Goal: Information Seeking & Learning: Learn about a topic

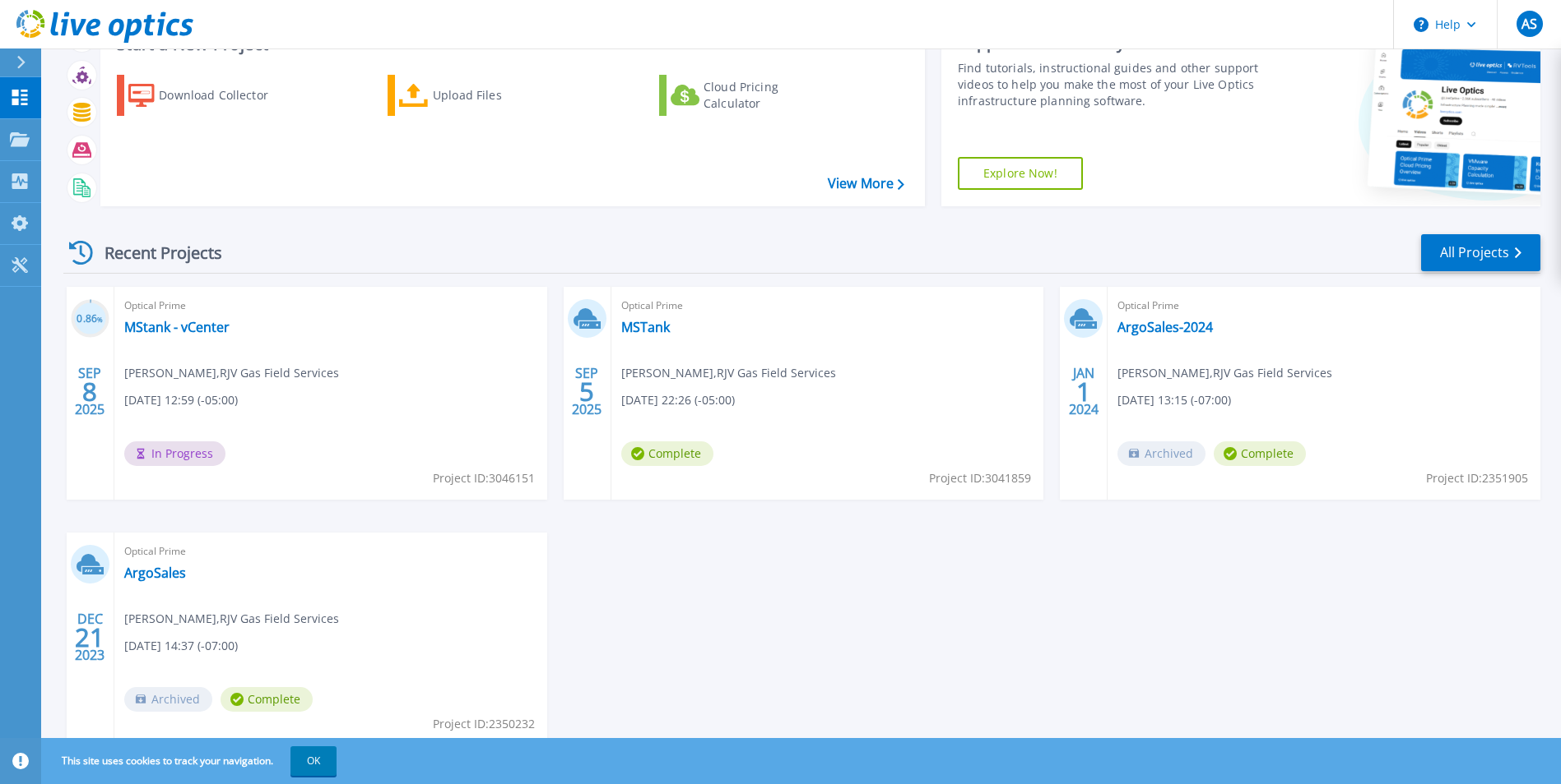
scroll to position [45, 0]
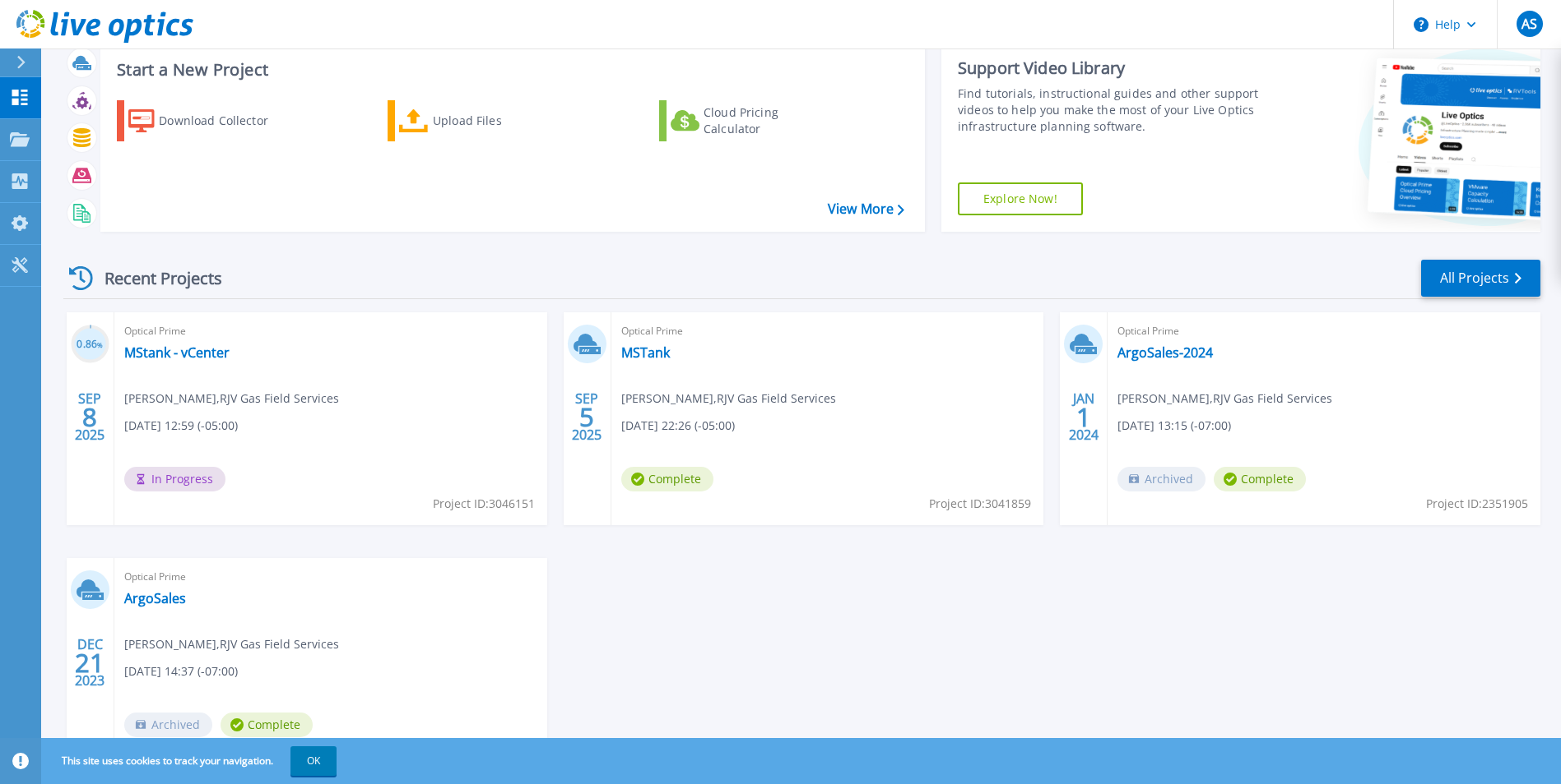
click at [756, 374] on div "Optical Prime MSTank Abe Safa , RJV Gas Field Services 09/04/2025, 22:26 (-05:0…" at bounding box center [827, 418] width 432 height 213
click at [634, 355] on link "MSTank" at bounding box center [645, 353] width 49 height 17
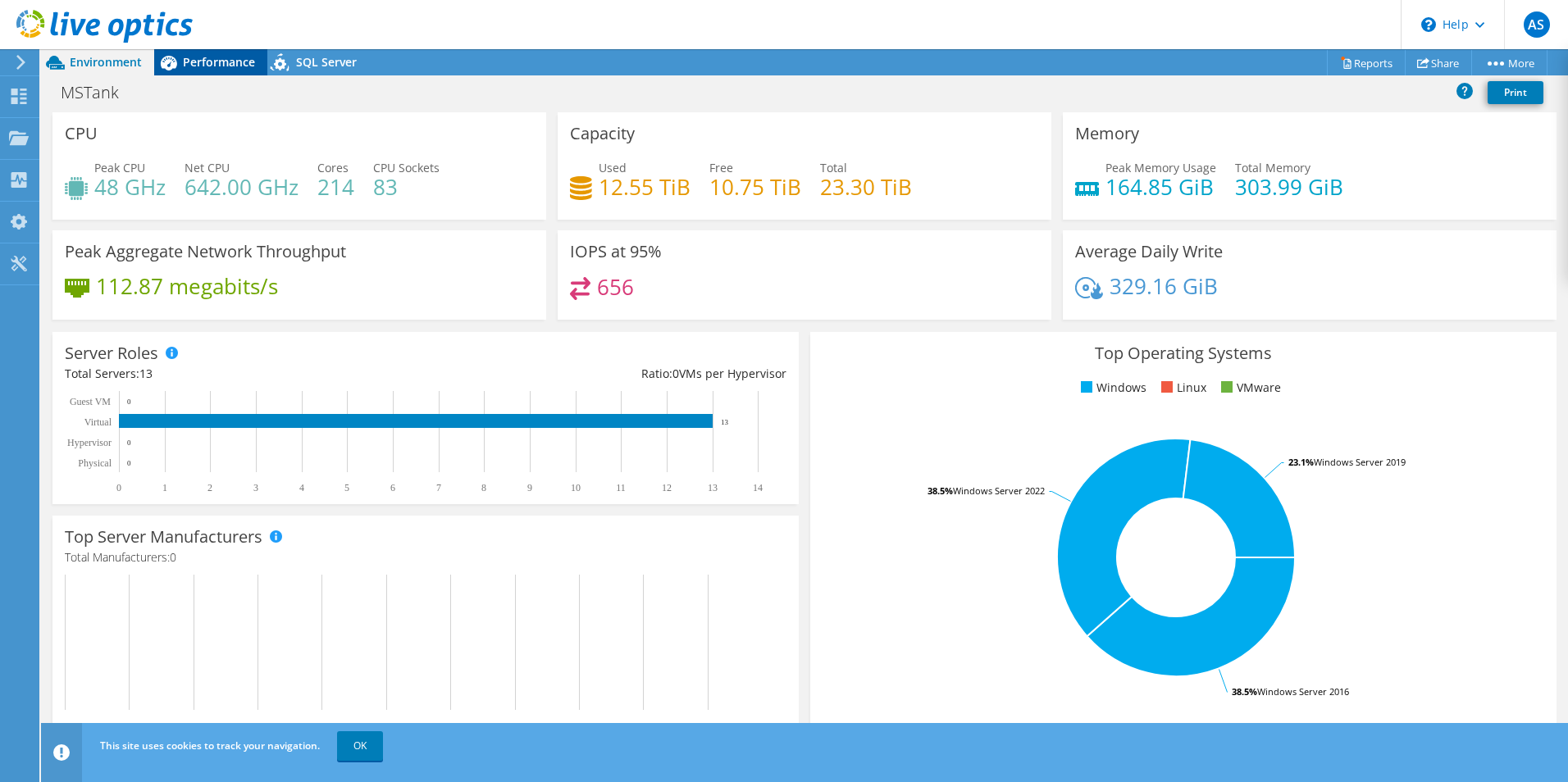
click at [190, 69] on span "Performance" at bounding box center [218, 62] width 72 height 16
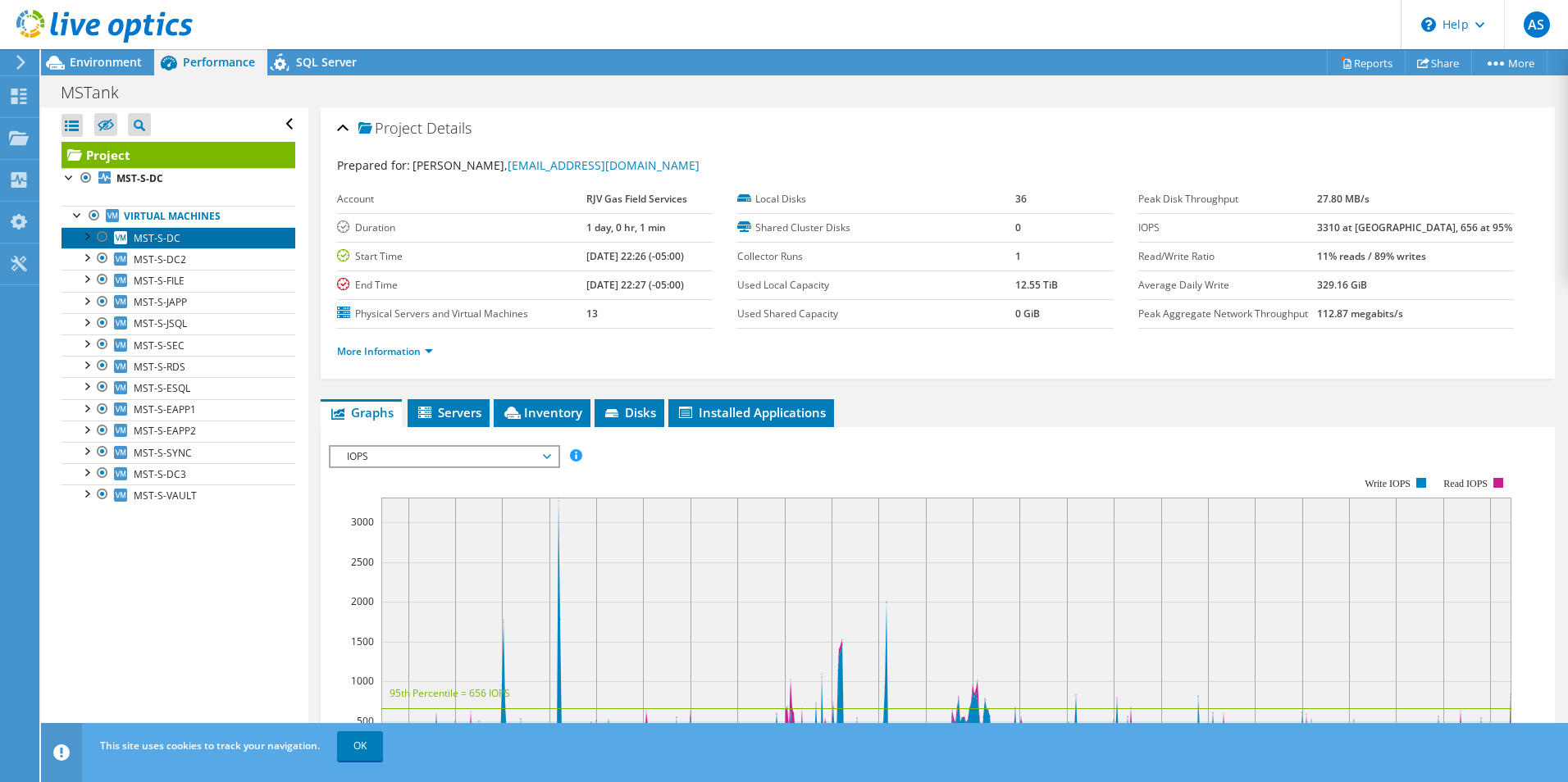
click at [215, 242] on link "MST-S-DC" at bounding box center [178, 238] width 233 height 22
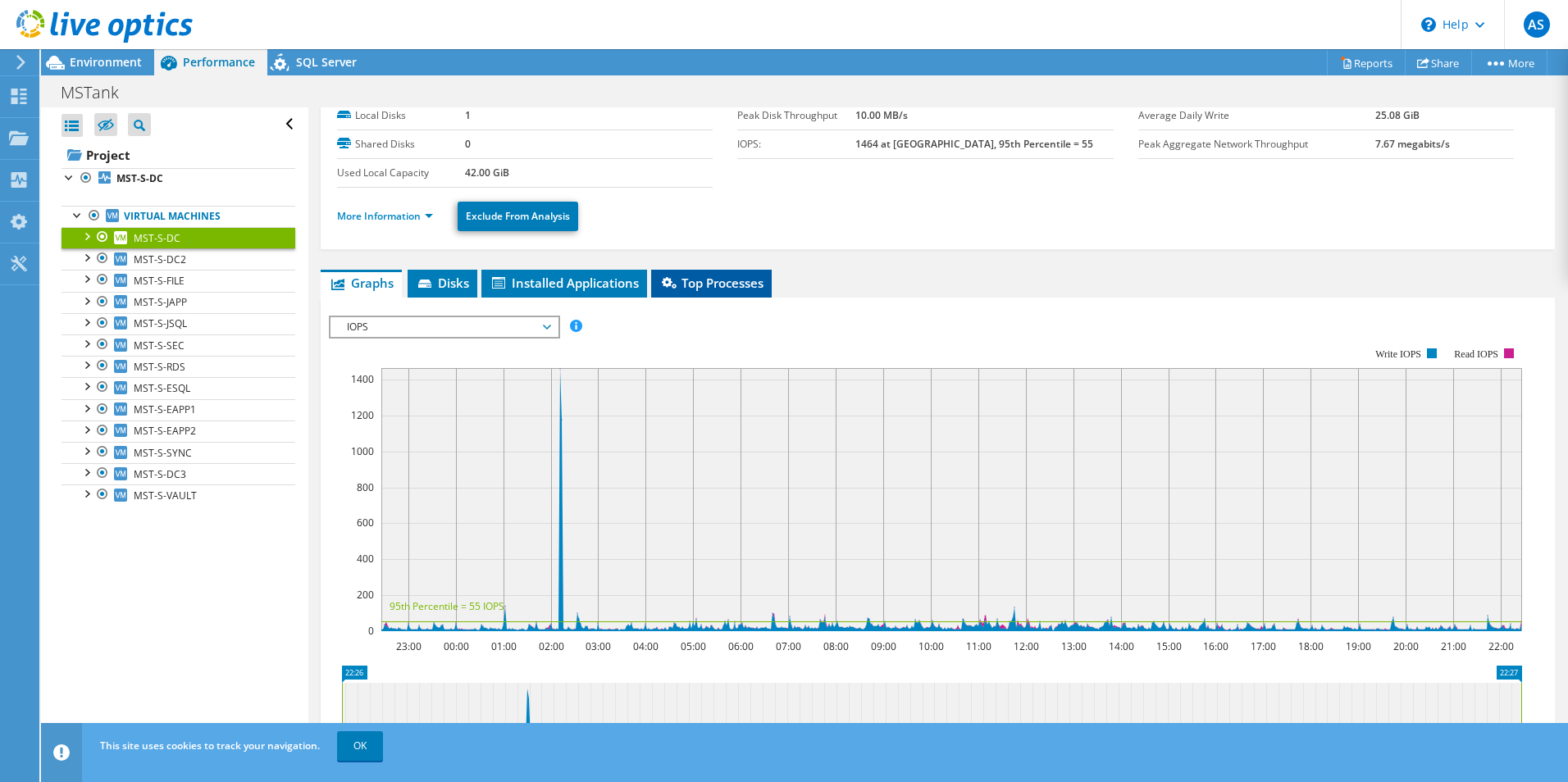
scroll to position [76, 0]
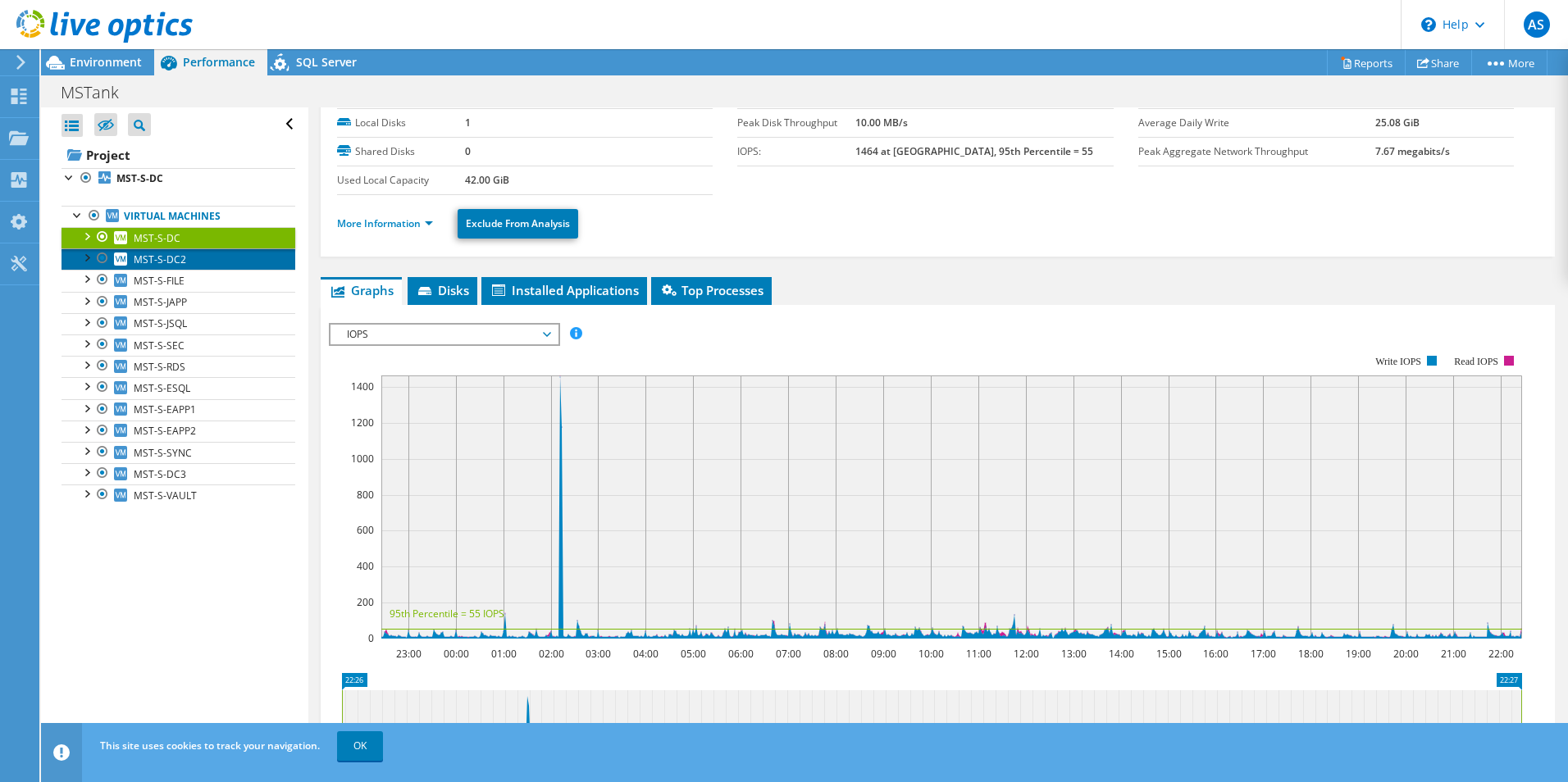
click at [181, 267] on link "MST-S-DC2" at bounding box center [178, 259] width 233 height 22
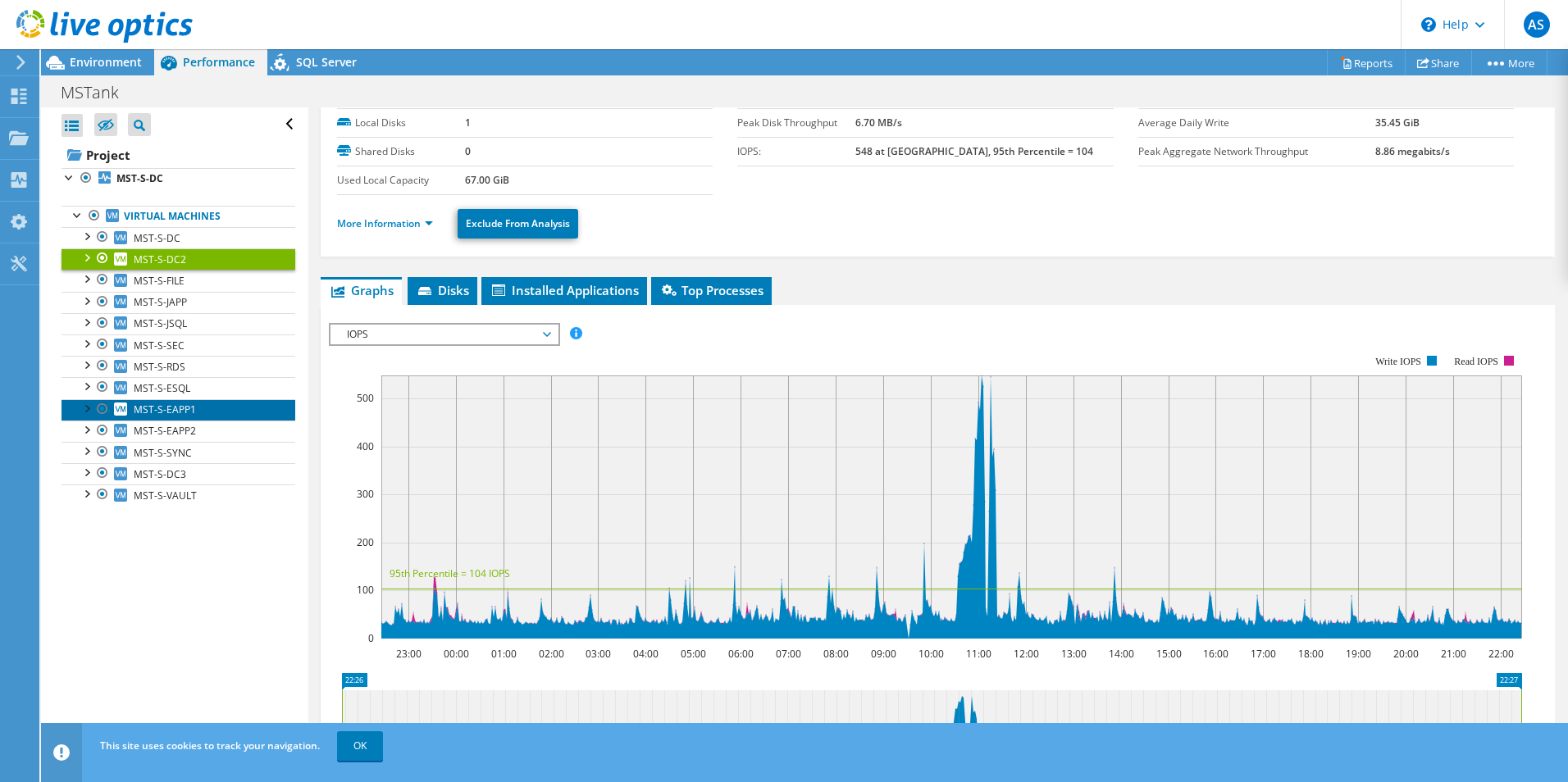
click at [205, 408] on link "MST-S-EAPP1" at bounding box center [178, 410] width 233 height 22
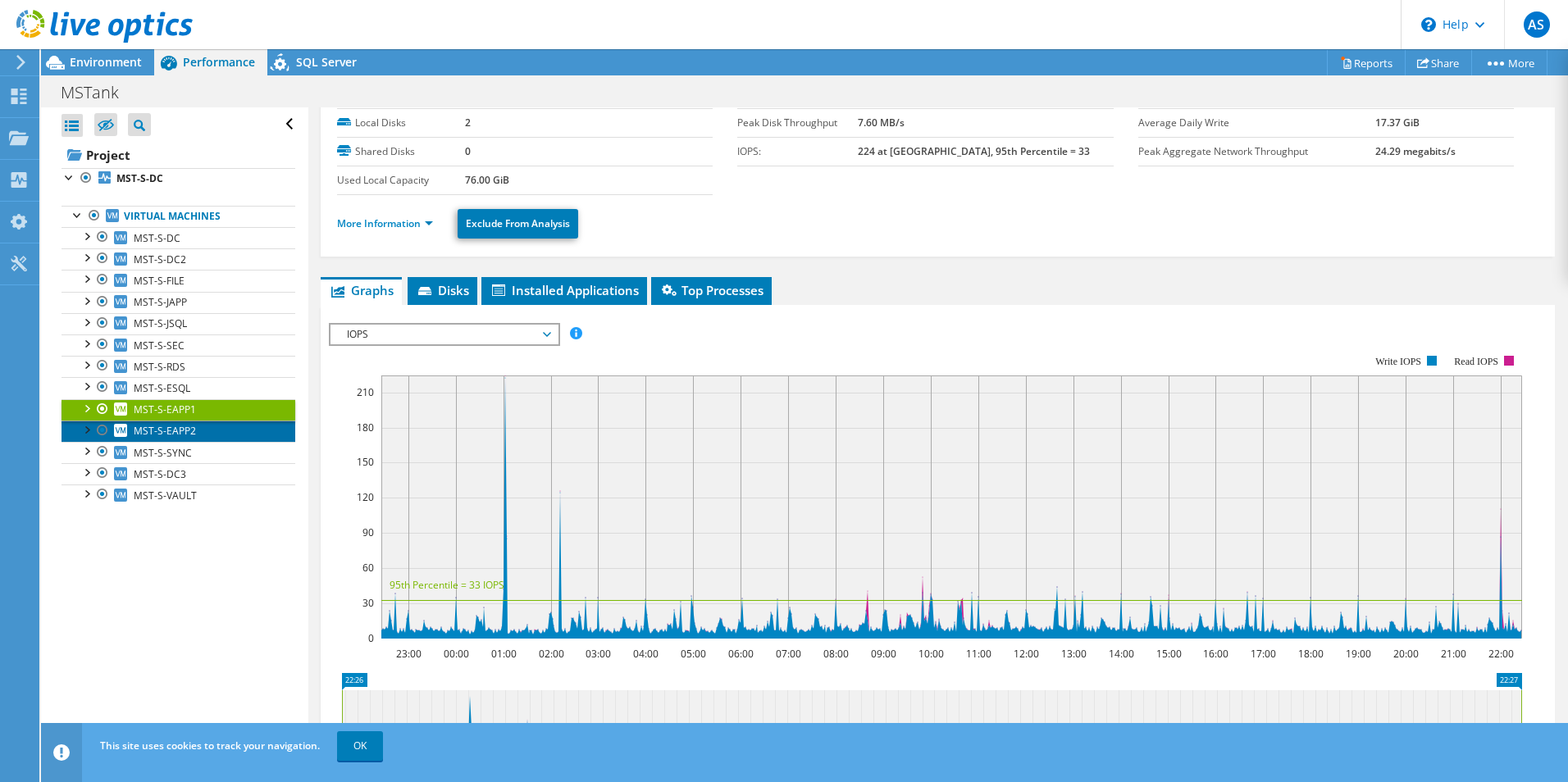
click at [175, 438] on span "MST-S-EAPP2" at bounding box center [164, 431] width 62 height 14
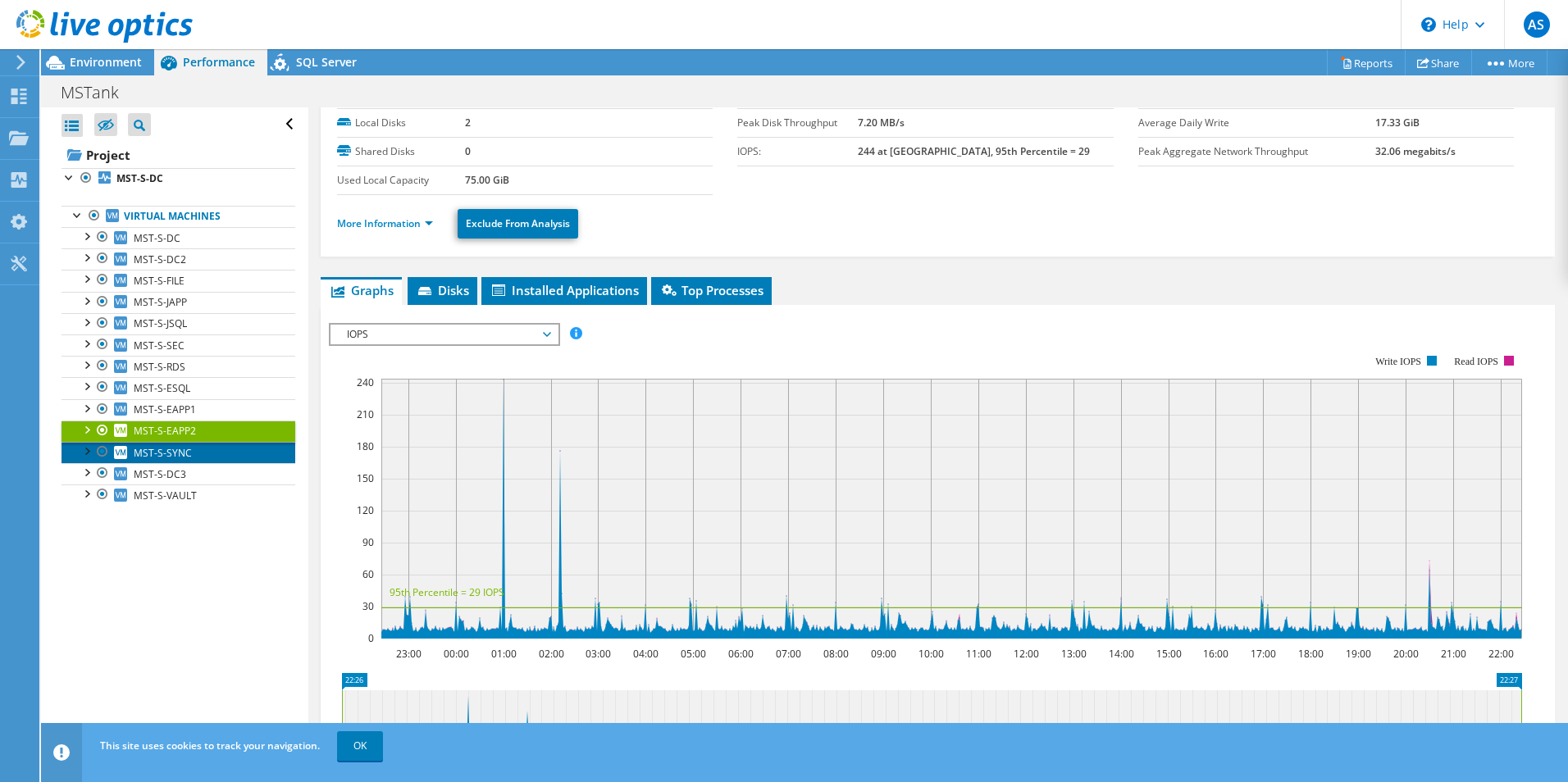
click at [188, 455] on span "MST-S-SYNC" at bounding box center [162, 453] width 58 height 14
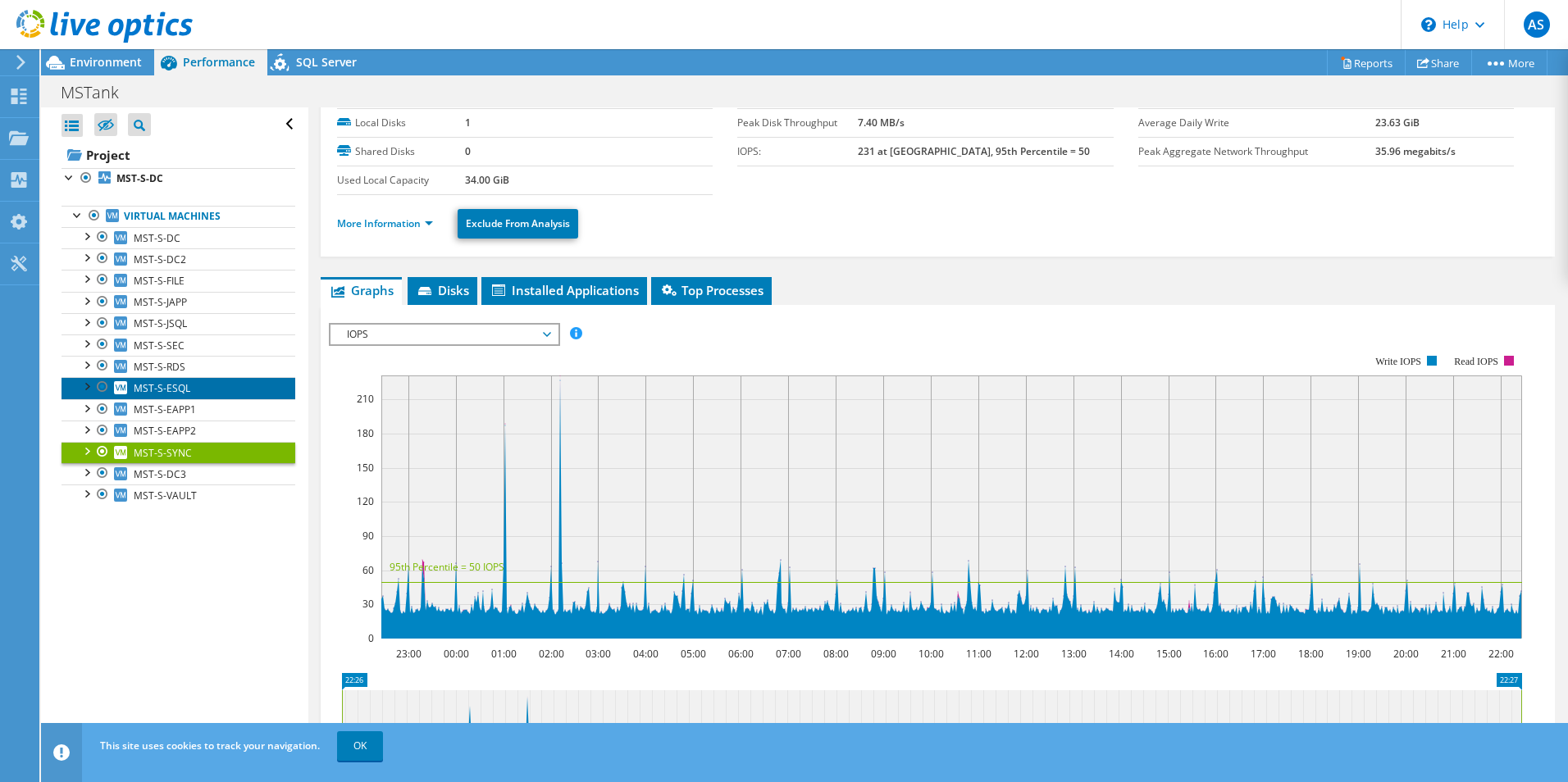
click at [181, 389] on span "MST-S-ESQL" at bounding box center [161, 389] width 56 height 14
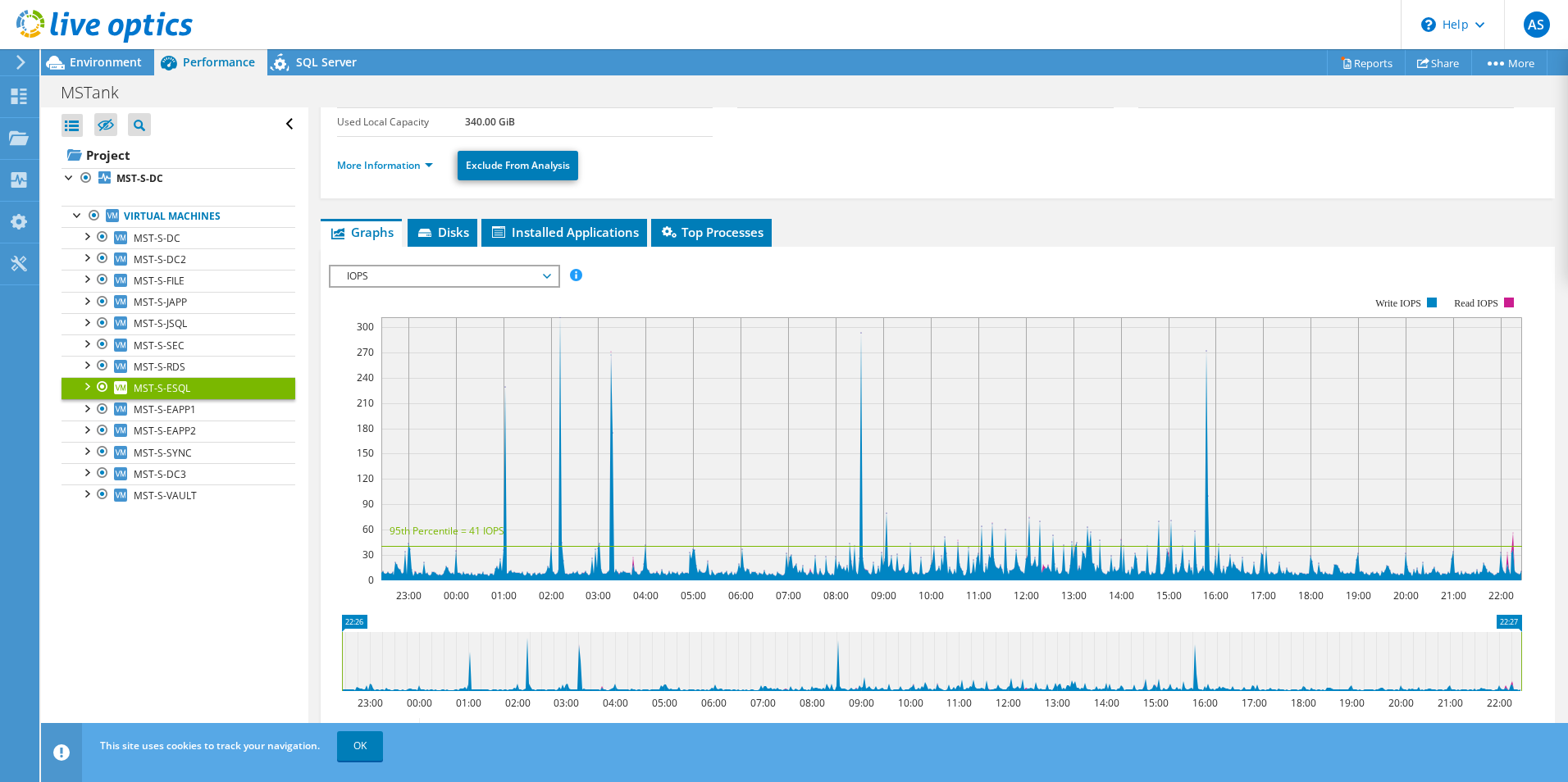
scroll to position [0, 0]
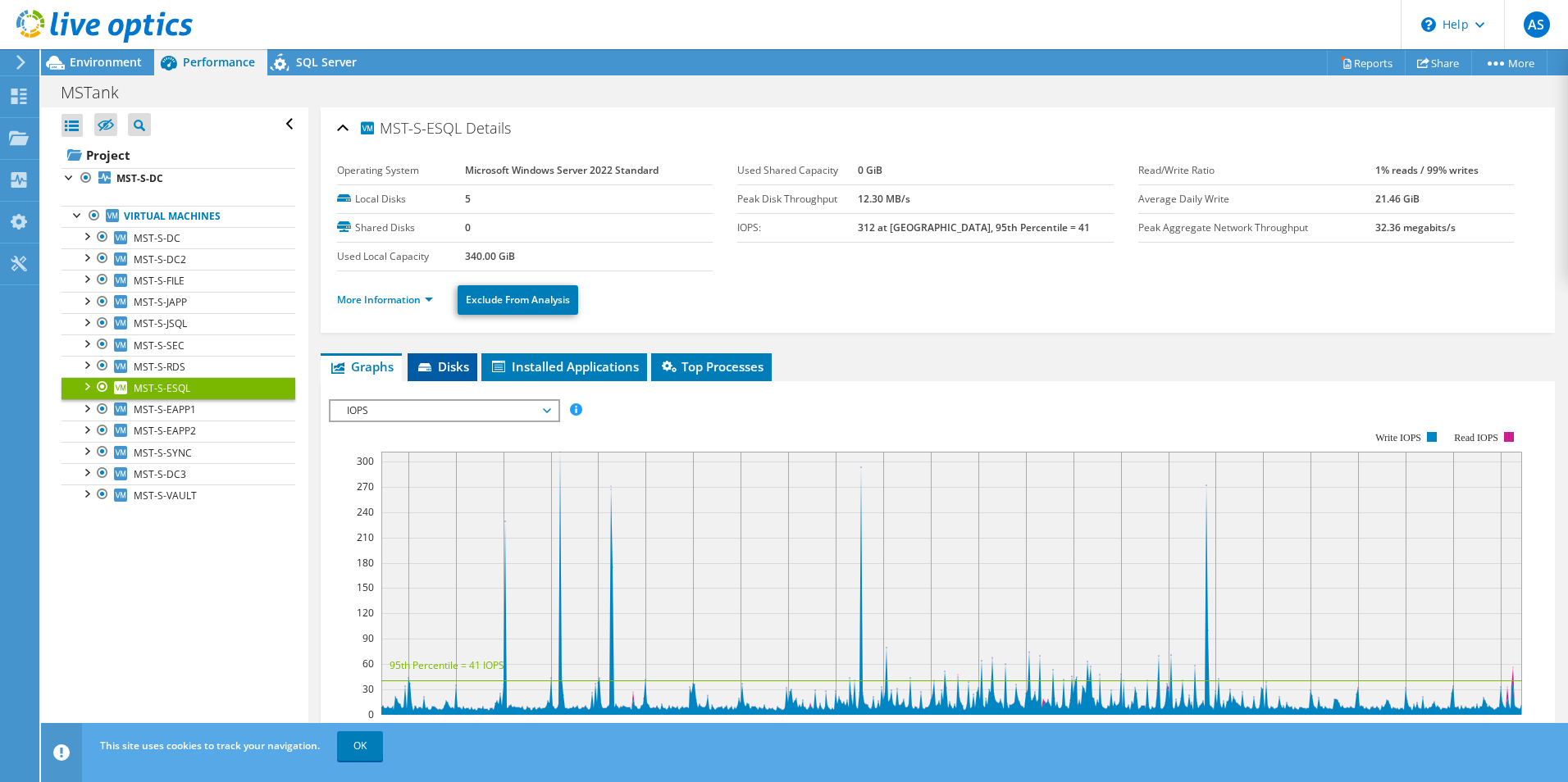
click at [453, 368] on span "Disks" at bounding box center [443, 367] width 53 height 17
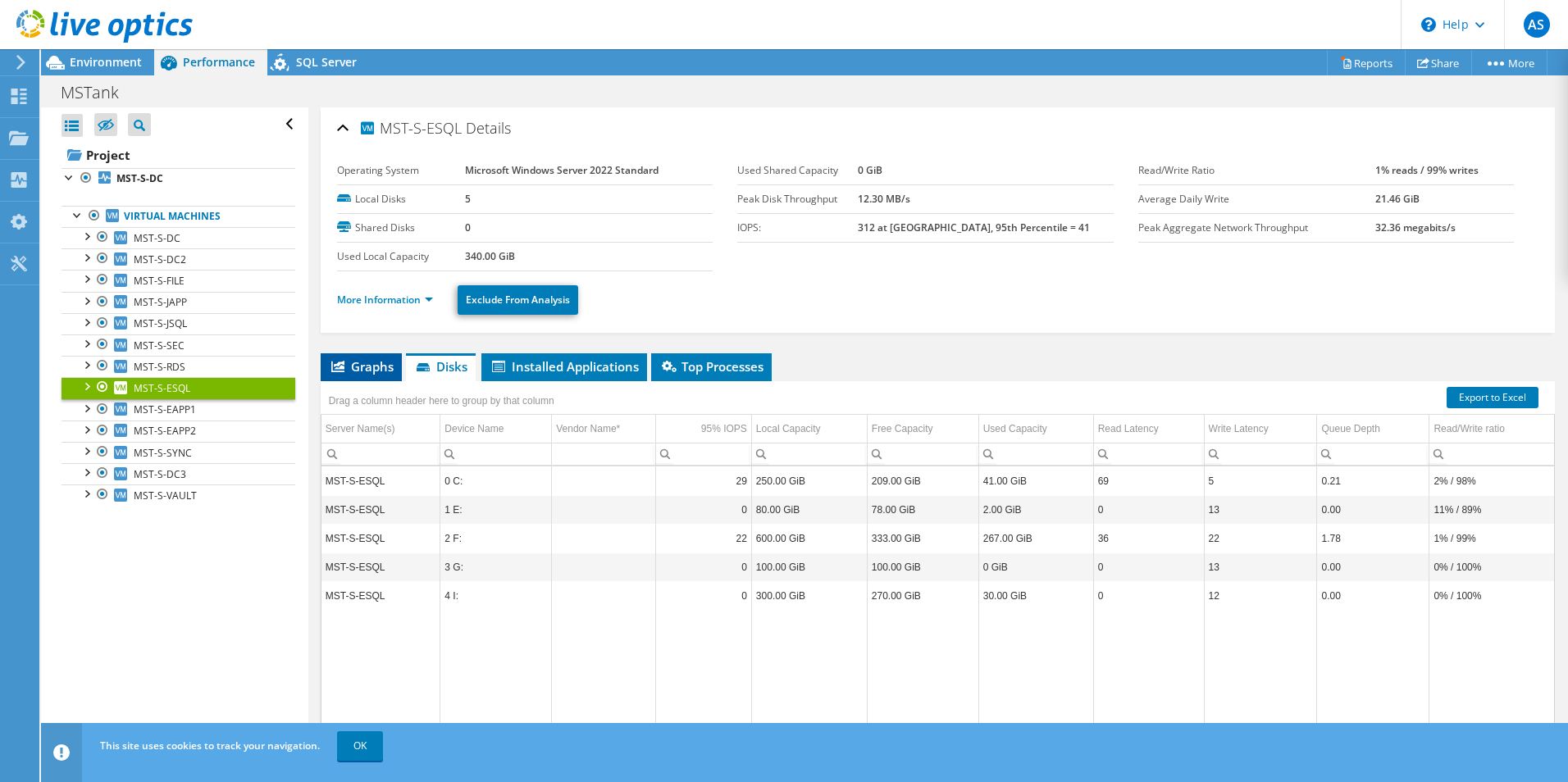
click at [383, 368] on span "Graphs" at bounding box center [362, 367] width 65 height 17
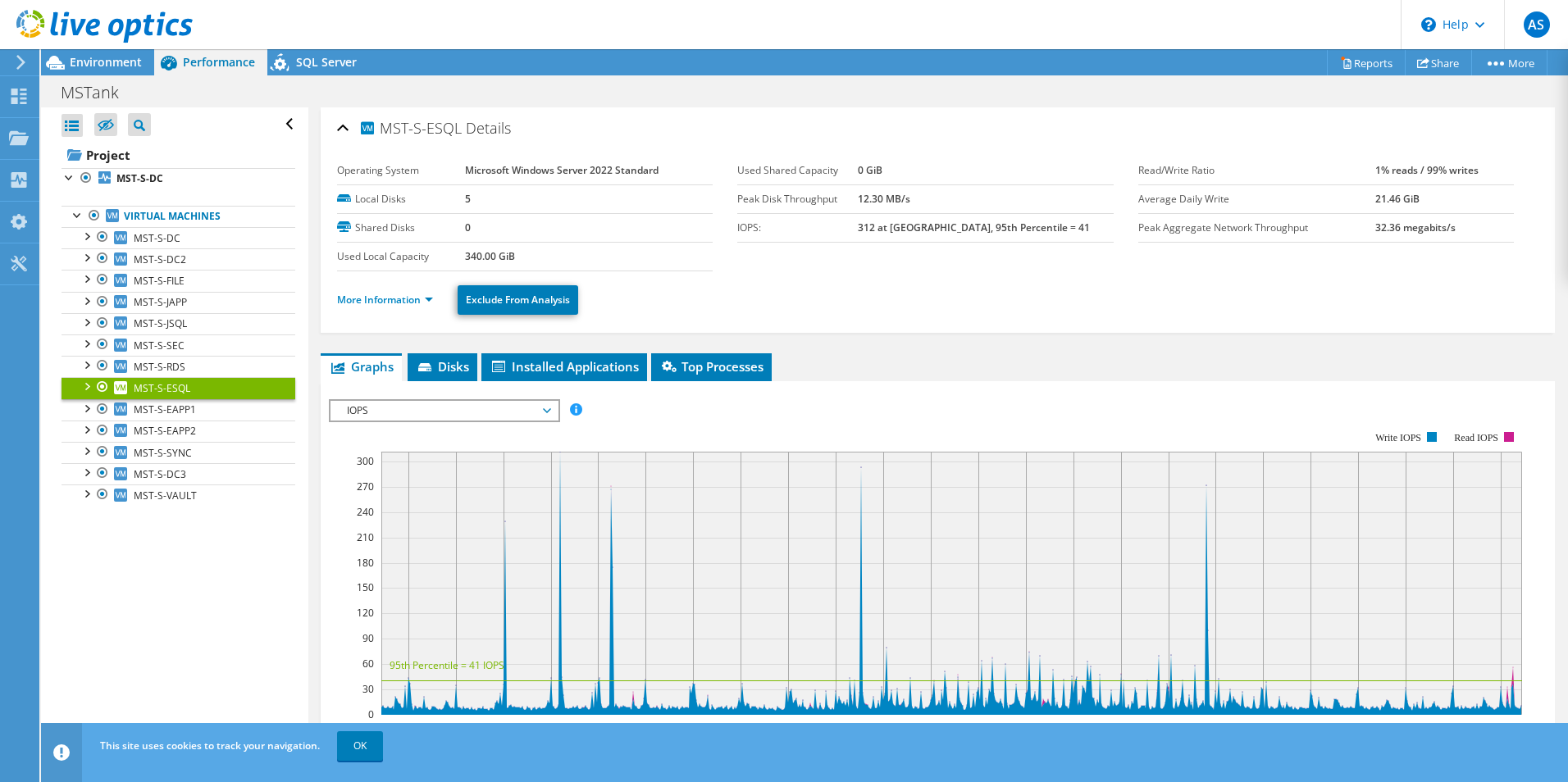
click at [477, 404] on span "IOPS" at bounding box center [444, 411] width 211 height 20
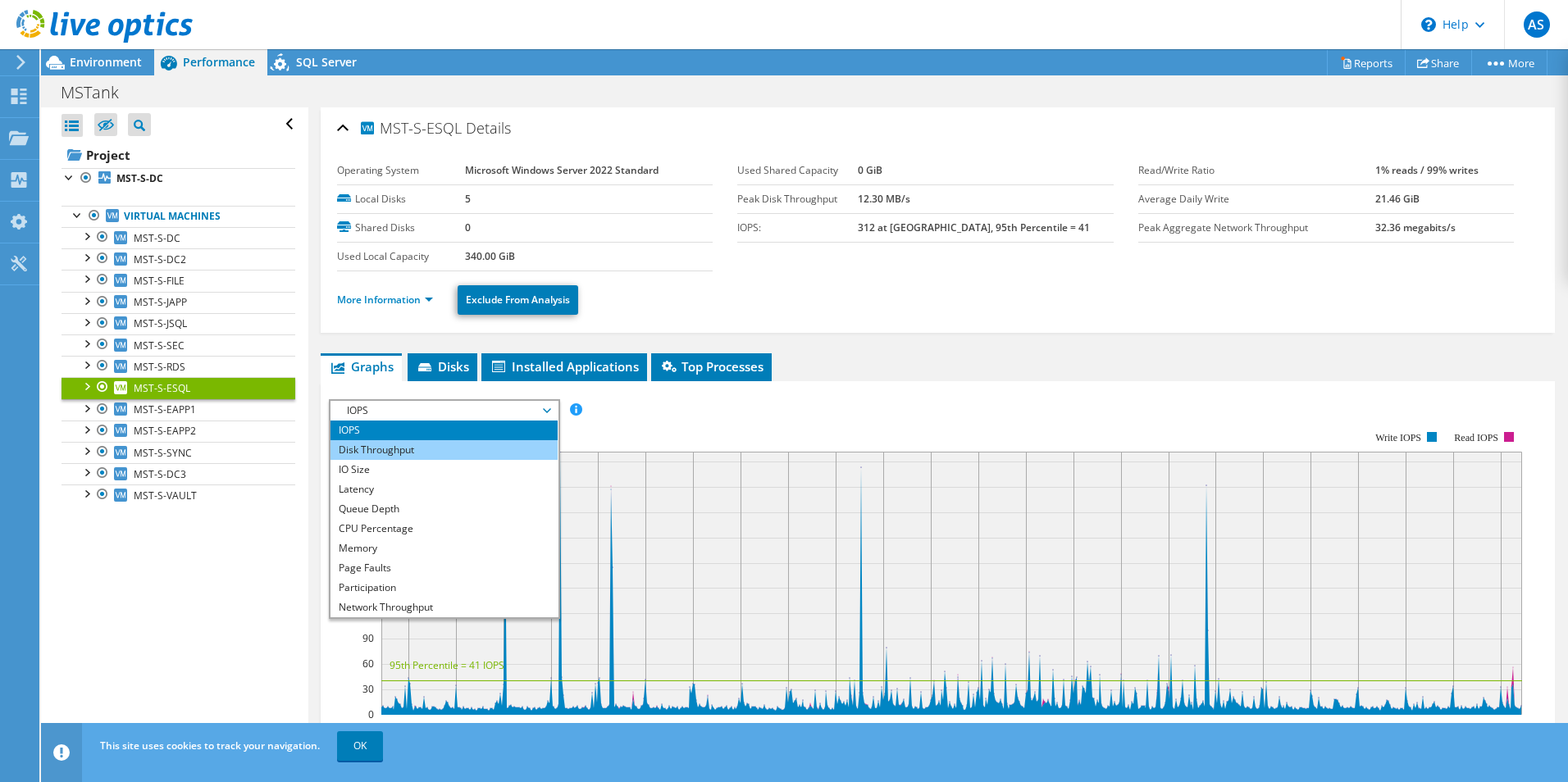
click at [373, 452] on li "Disk Throughput" at bounding box center [444, 450] width 227 height 20
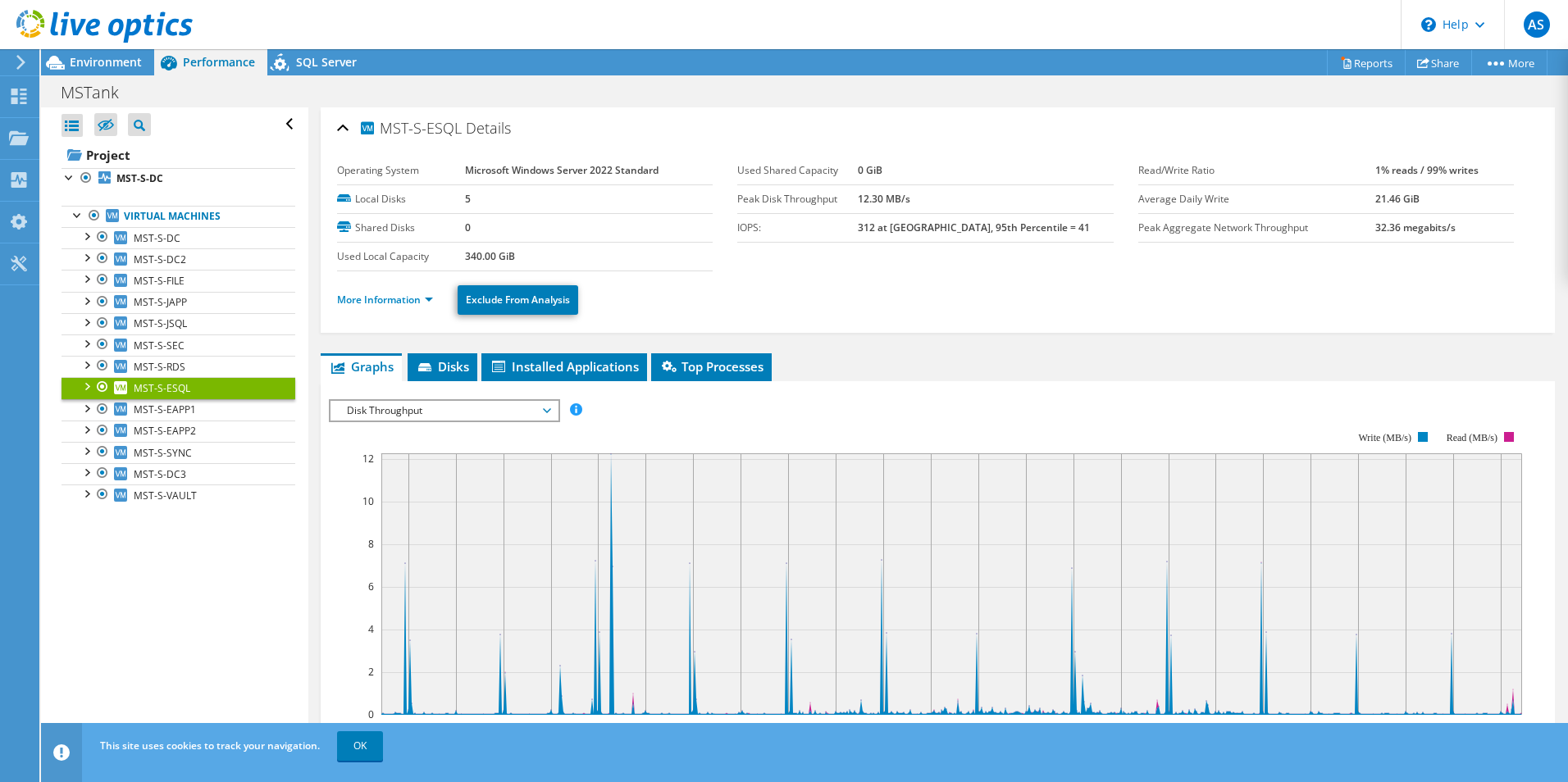
click at [489, 418] on span "Disk Throughput" at bounding box center [444, 411] width 211 height 20
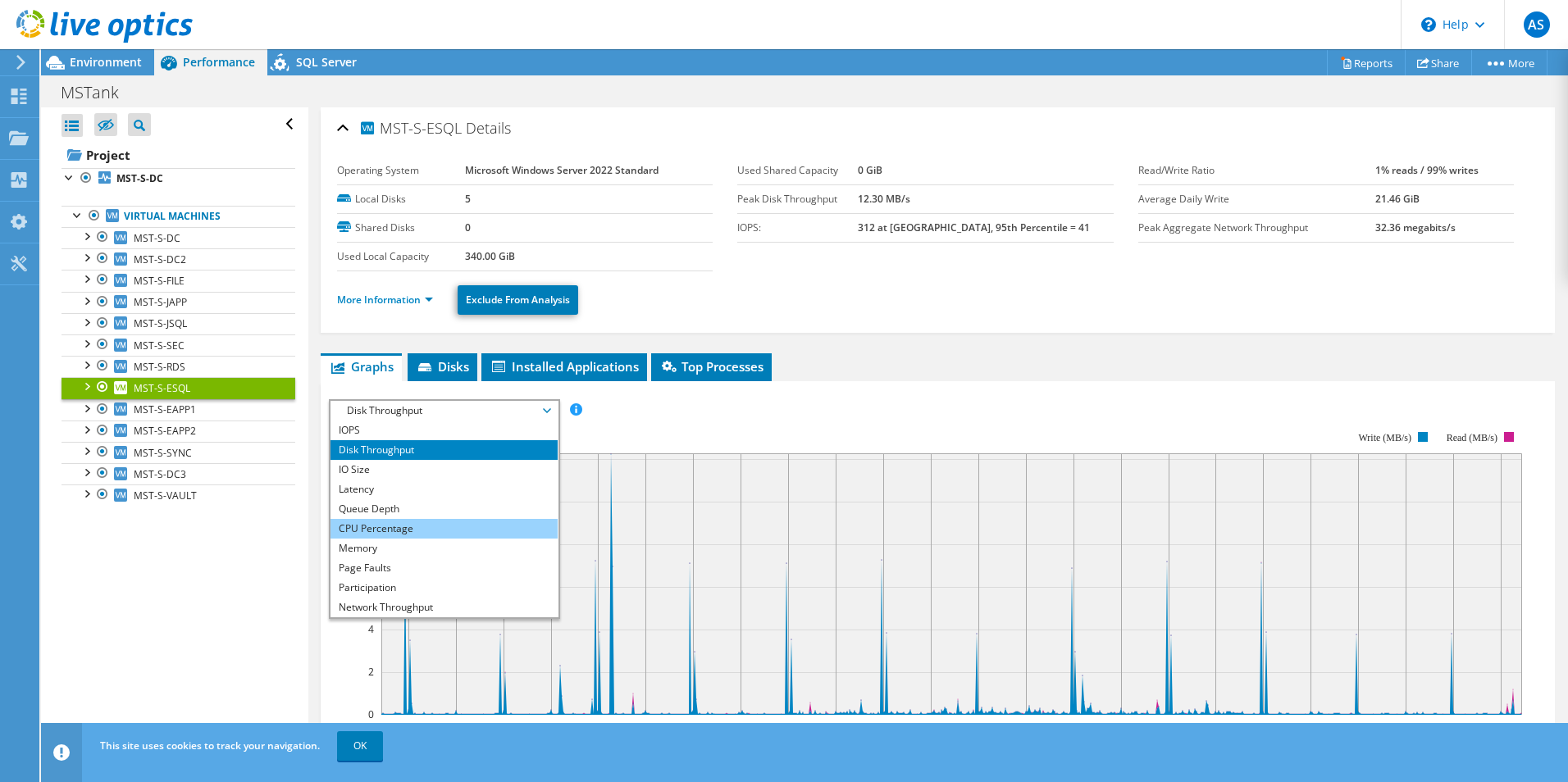
click at [418, 521] on li "CPU Percentage" at bounding box center [444, 529] width 227 height 20
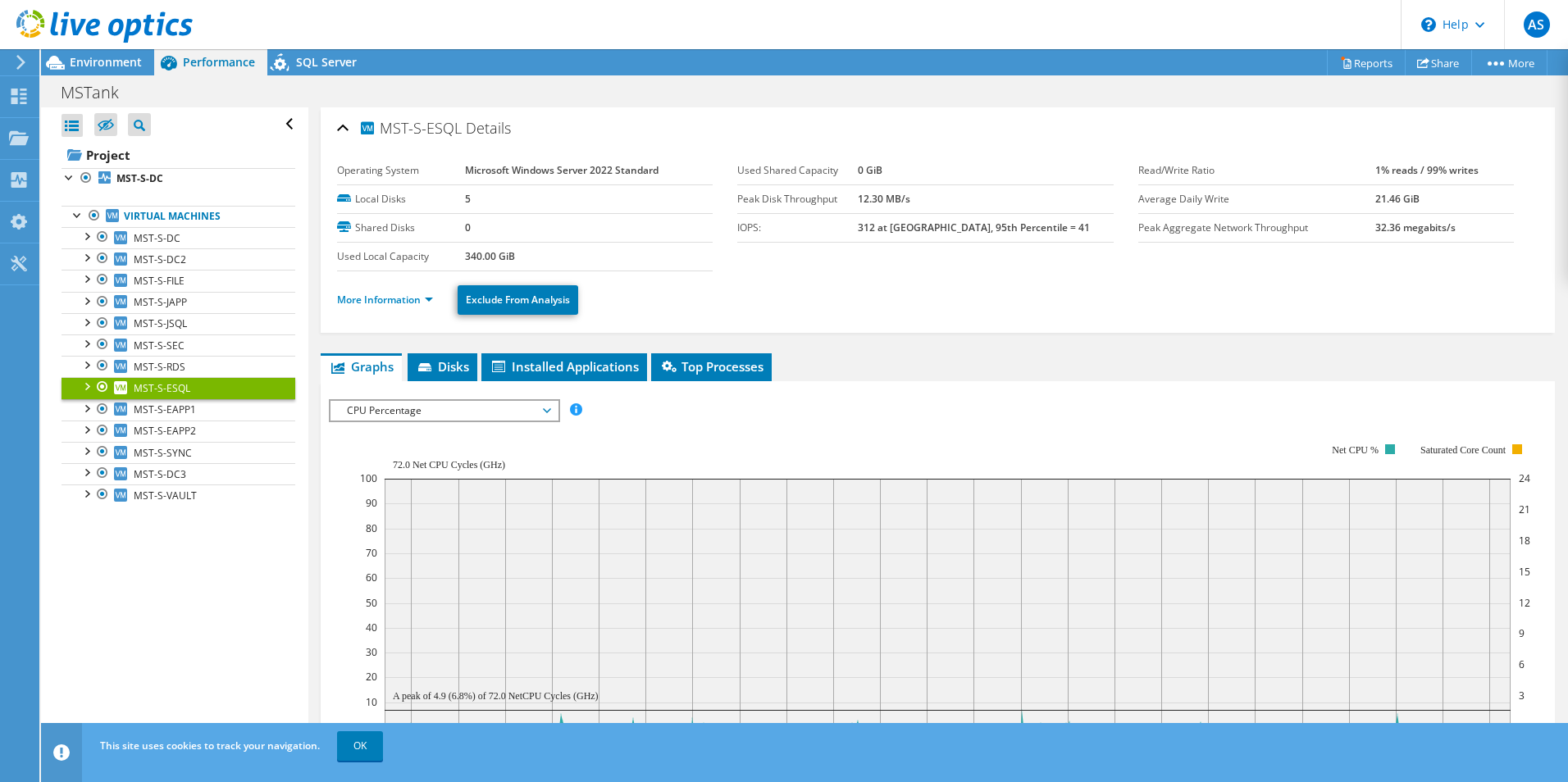
scroll to position [164, 0]
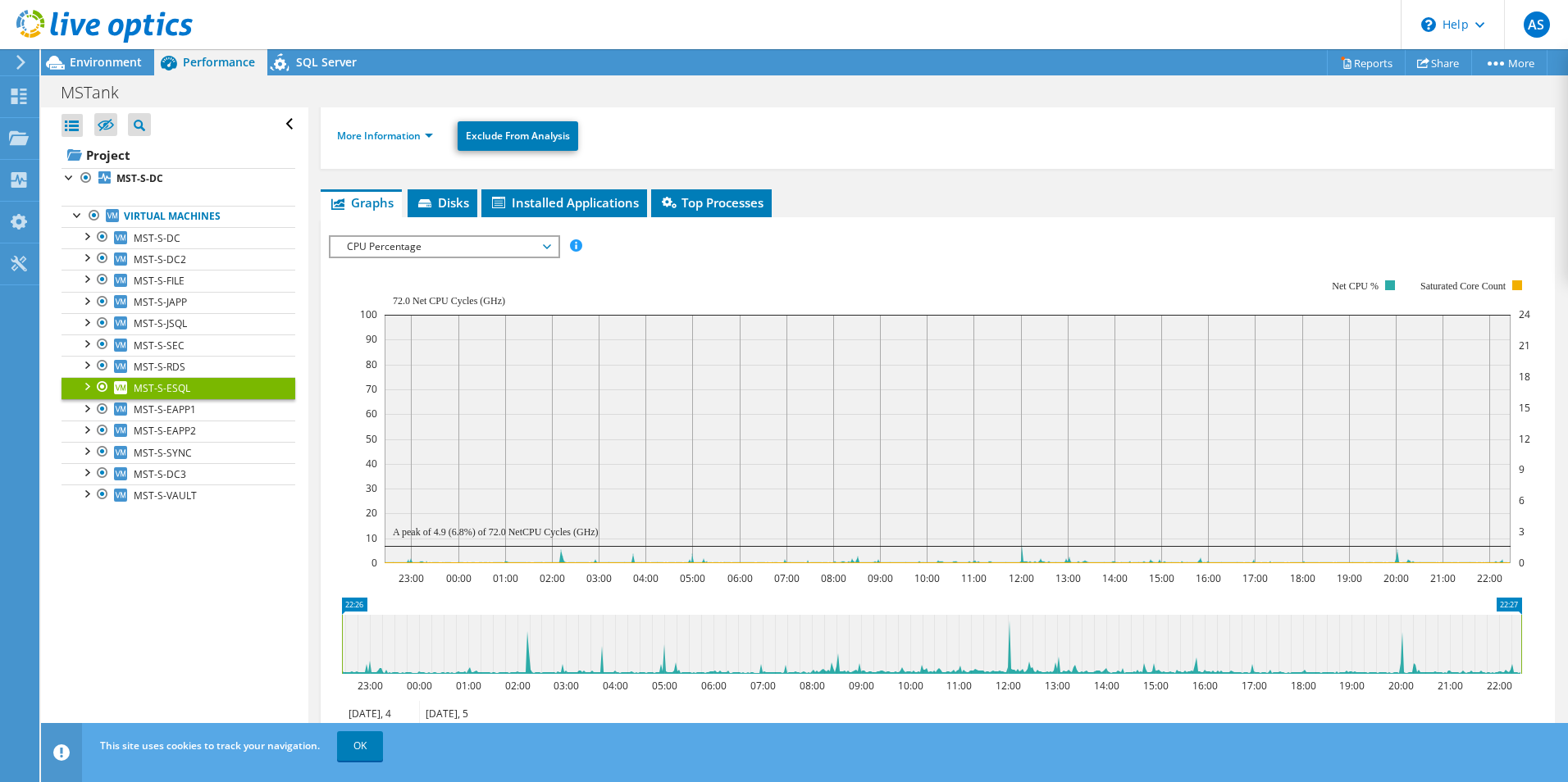
click at [498, 246] on span "CPU Percentage" at bounding box center [444, 247] width 211 height 20
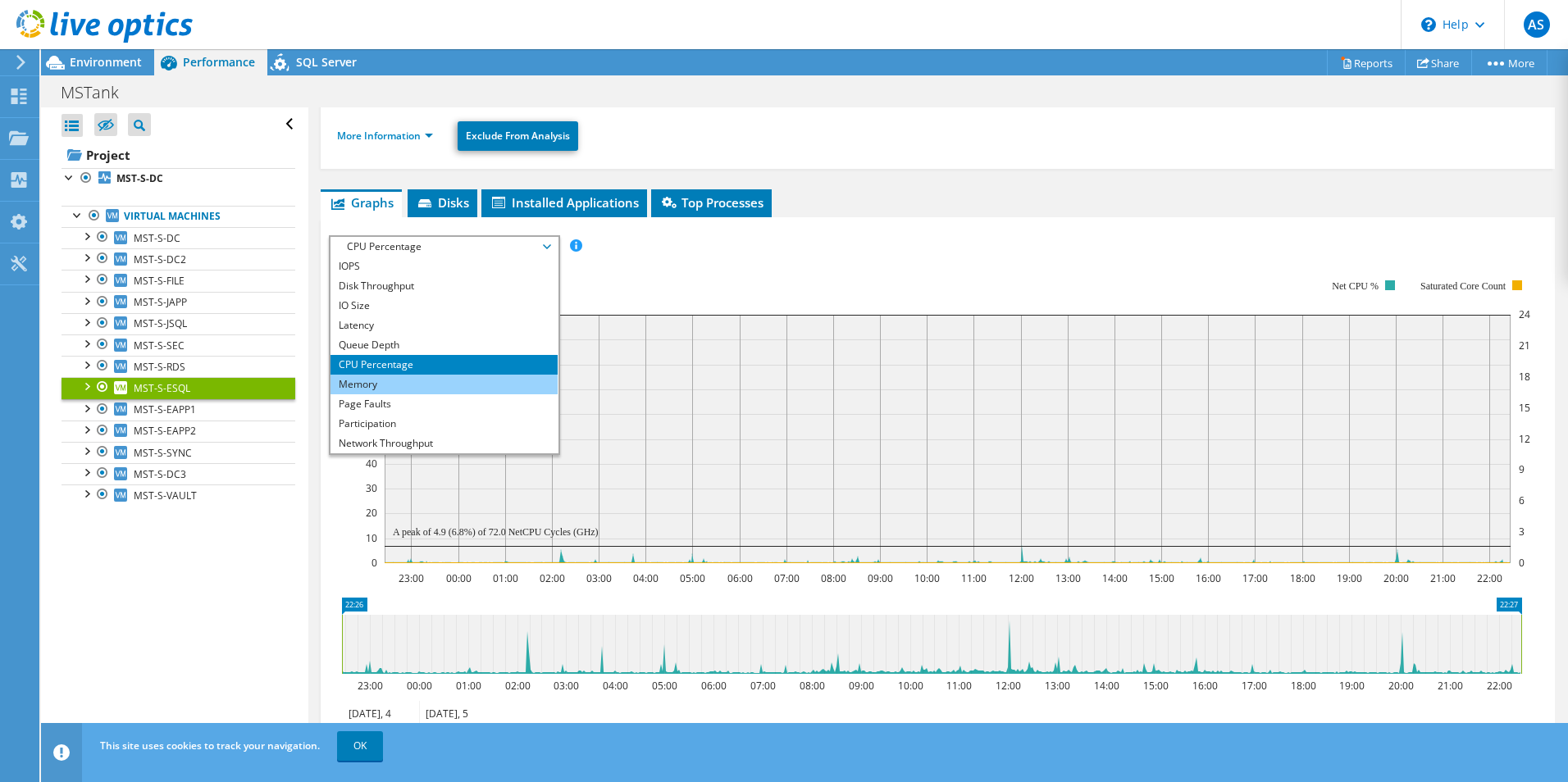
click at [373, 382] on li "Memory" at bounding box center [444, 385] width 227 height 20
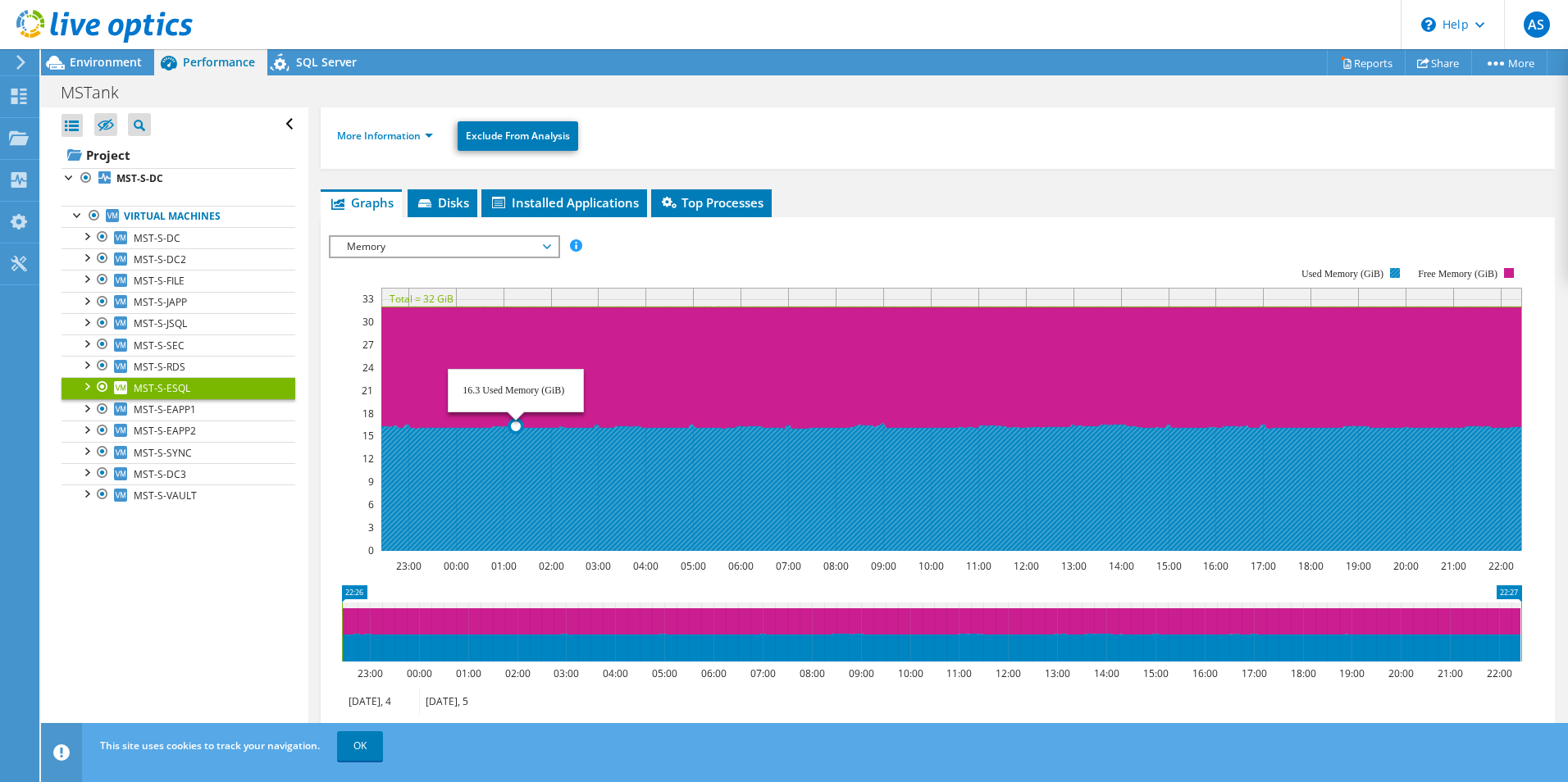
scroll to position [82, 0]
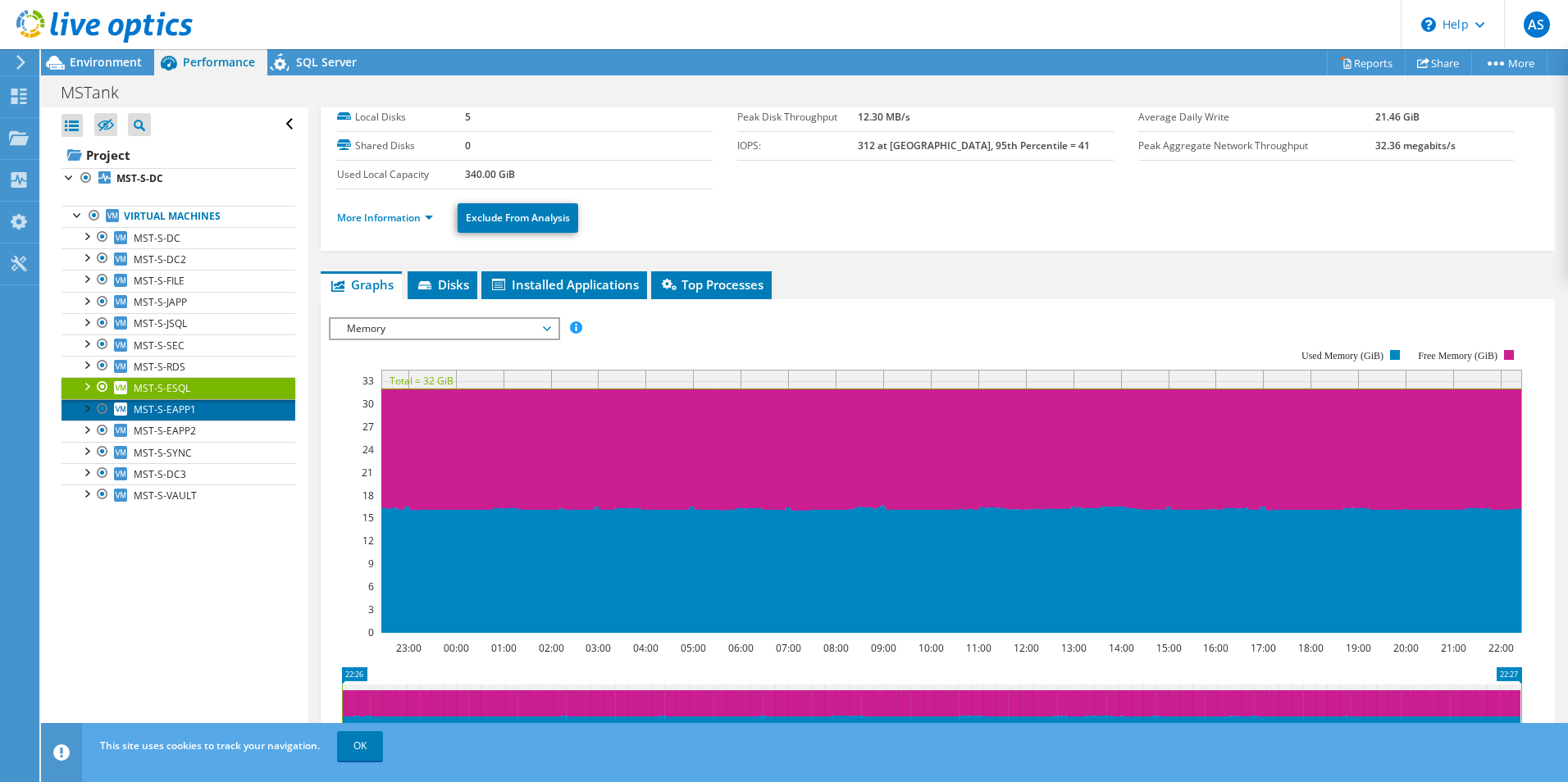
click at [203, 412] on link "MST-S-EAPP1" at bounding box center [178, 410] width 233 height 22
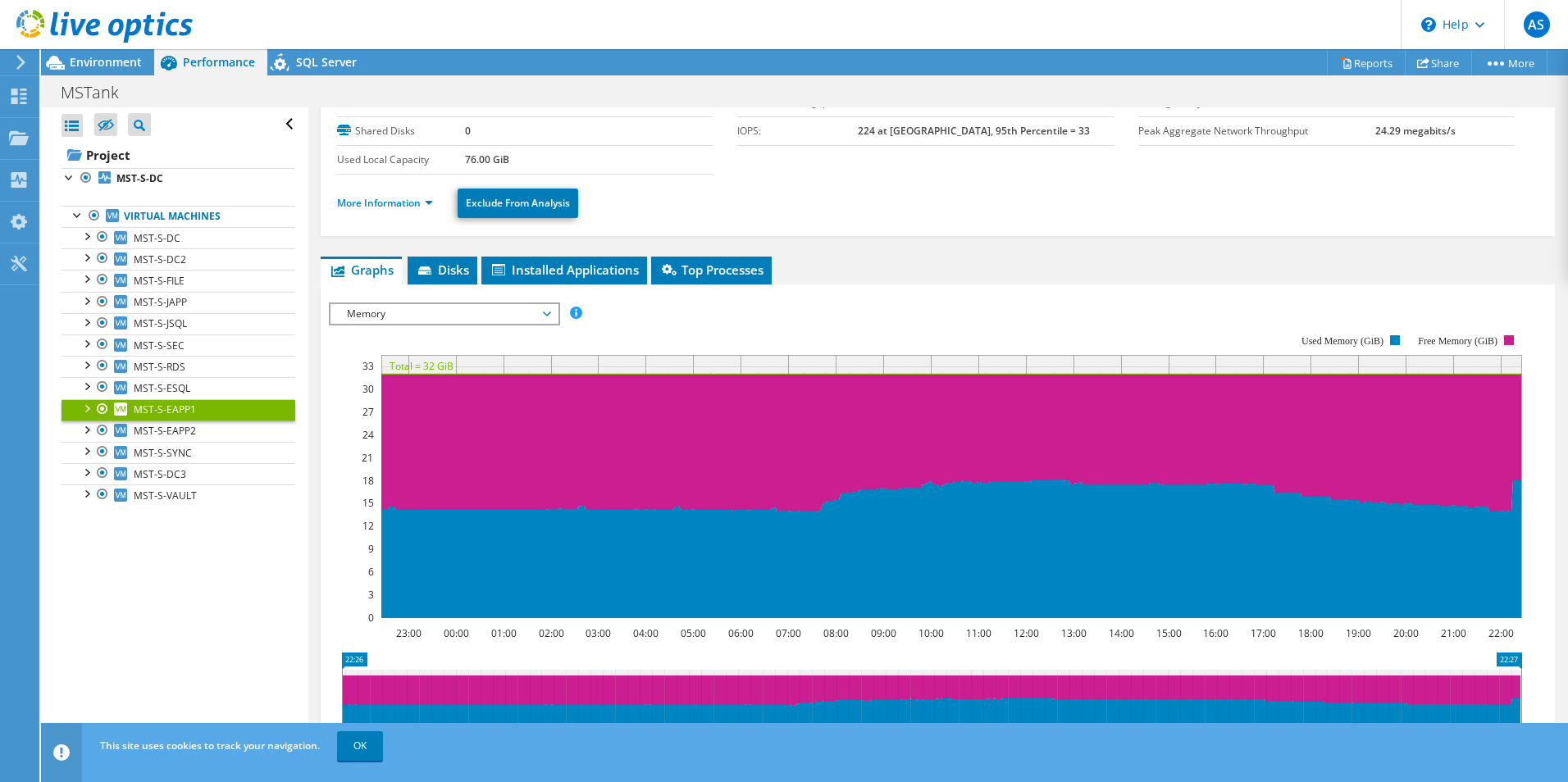
scroll to position [0, 0]
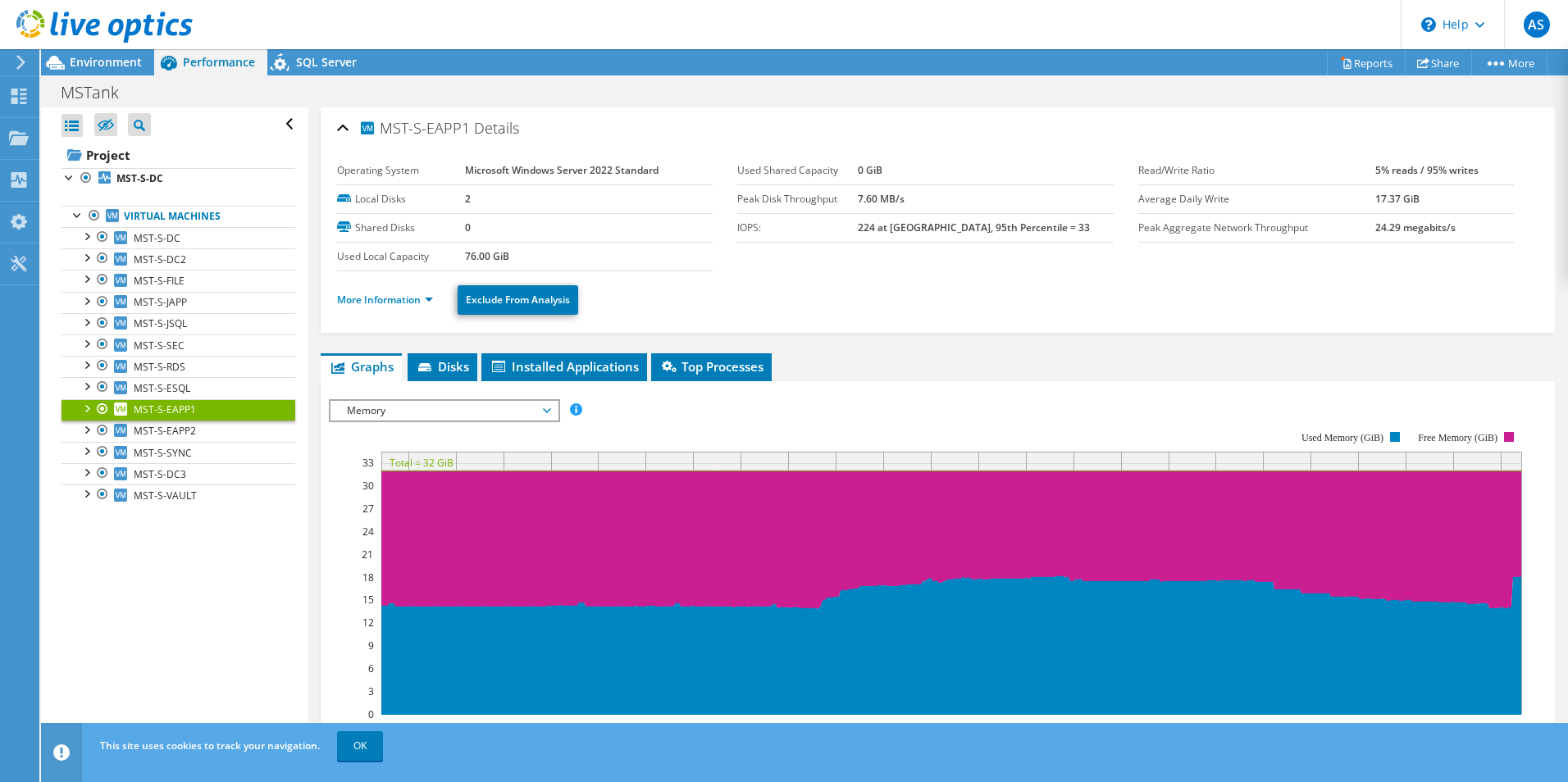
click at [440, 407] on span "Memory" at bounding box center [444, 411] width 211 height 20
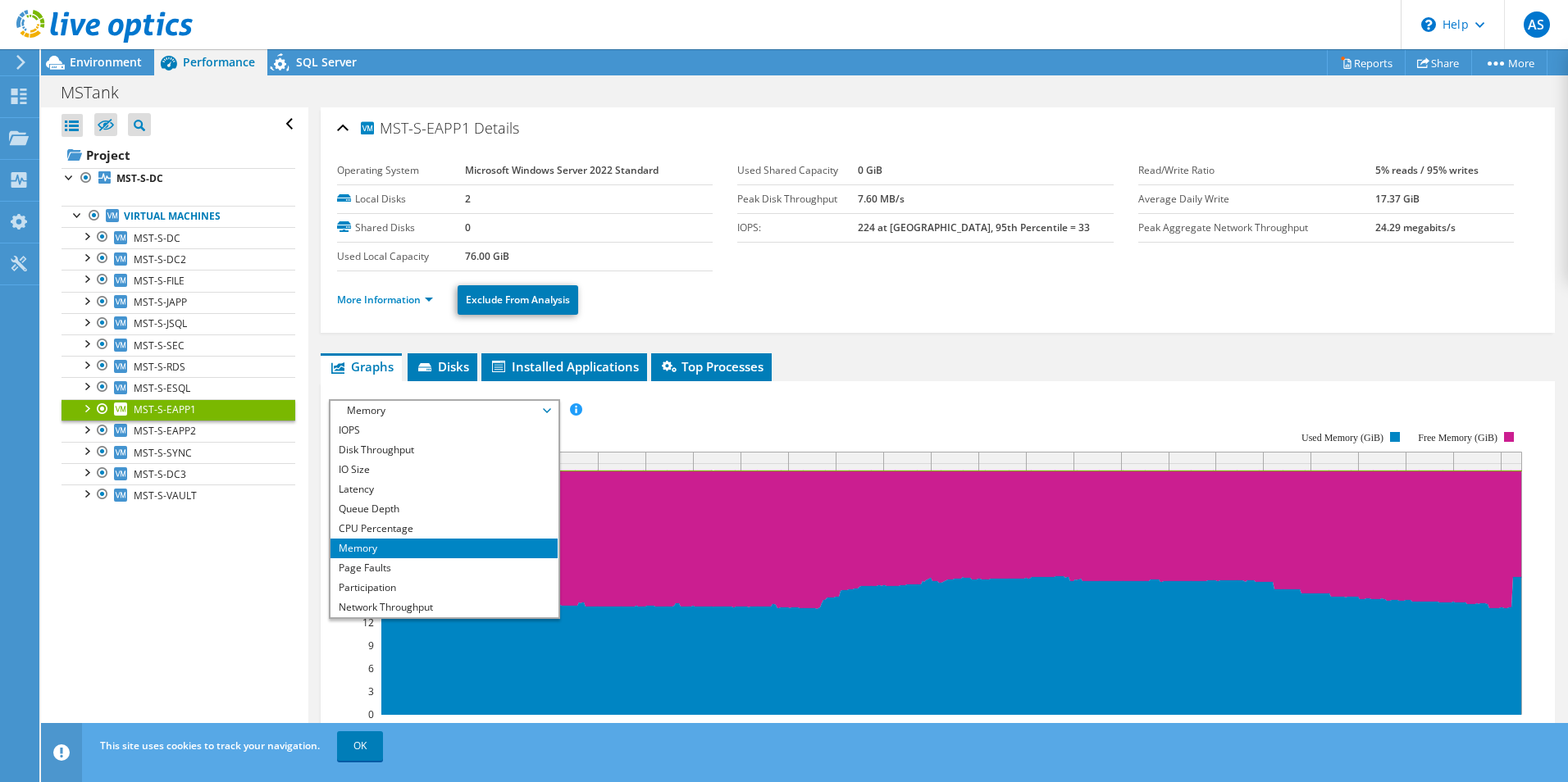
drag, startPoint x: 96, startPoint y: 60, endPoint x: 120, endPoint y: 81, distance: 31.9
click at [96, 60] on span "Environment" at bounding box center [106, 62] width 72 height 16
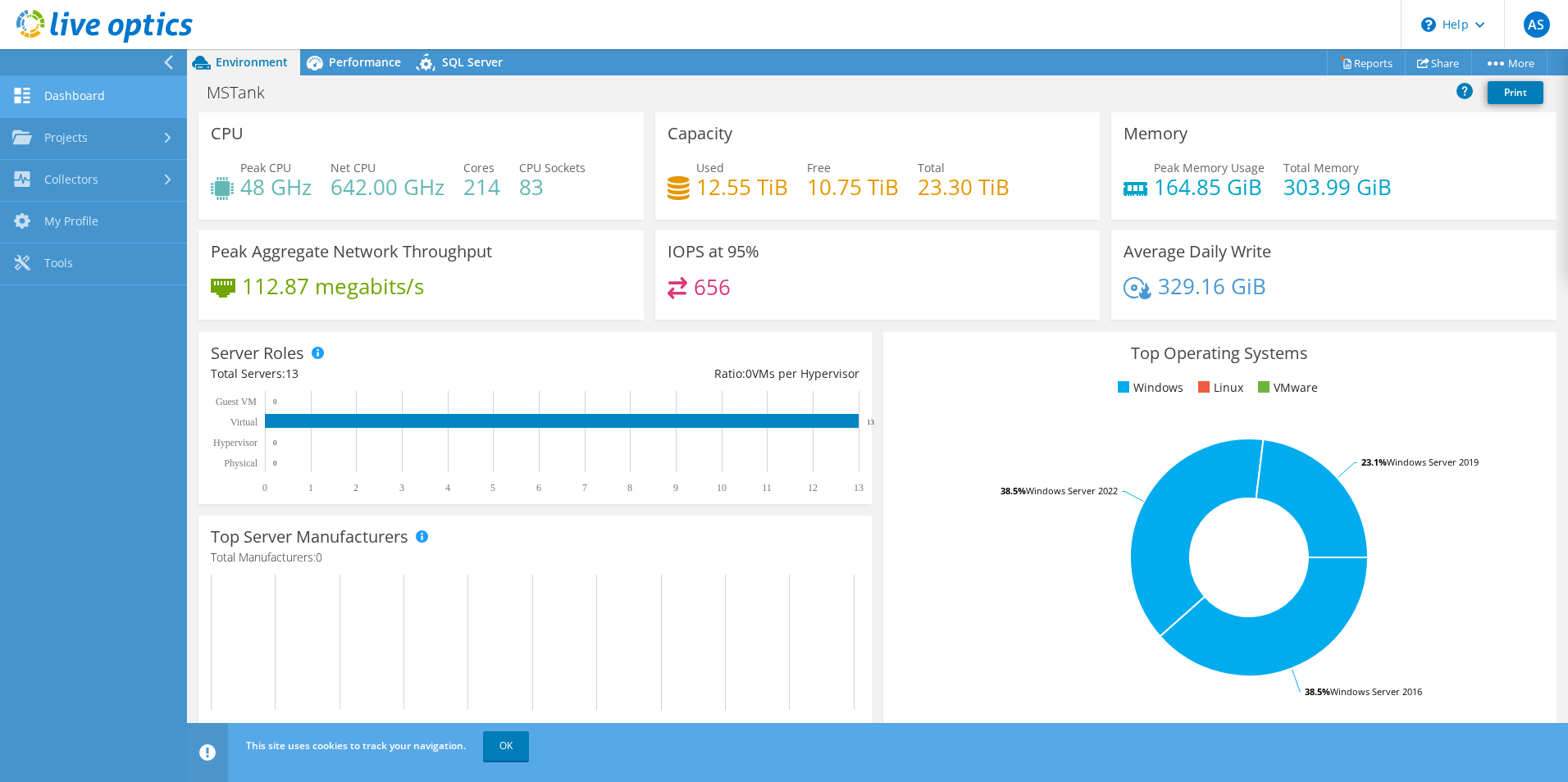
click at [65, 95] on link "Dashboard" at bounding box center [93, 97] width 187 height 42
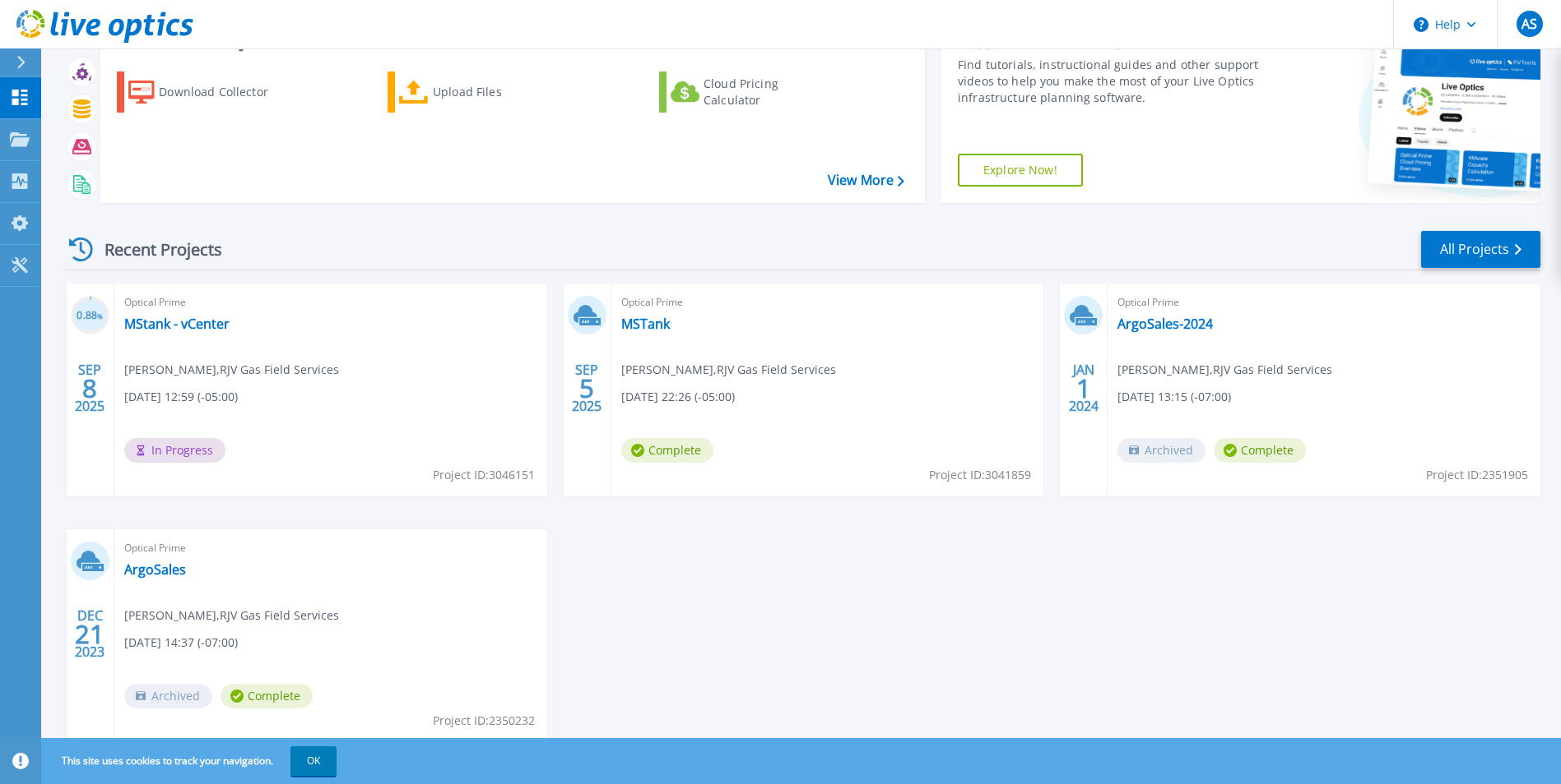
scroll to position [45, 0]
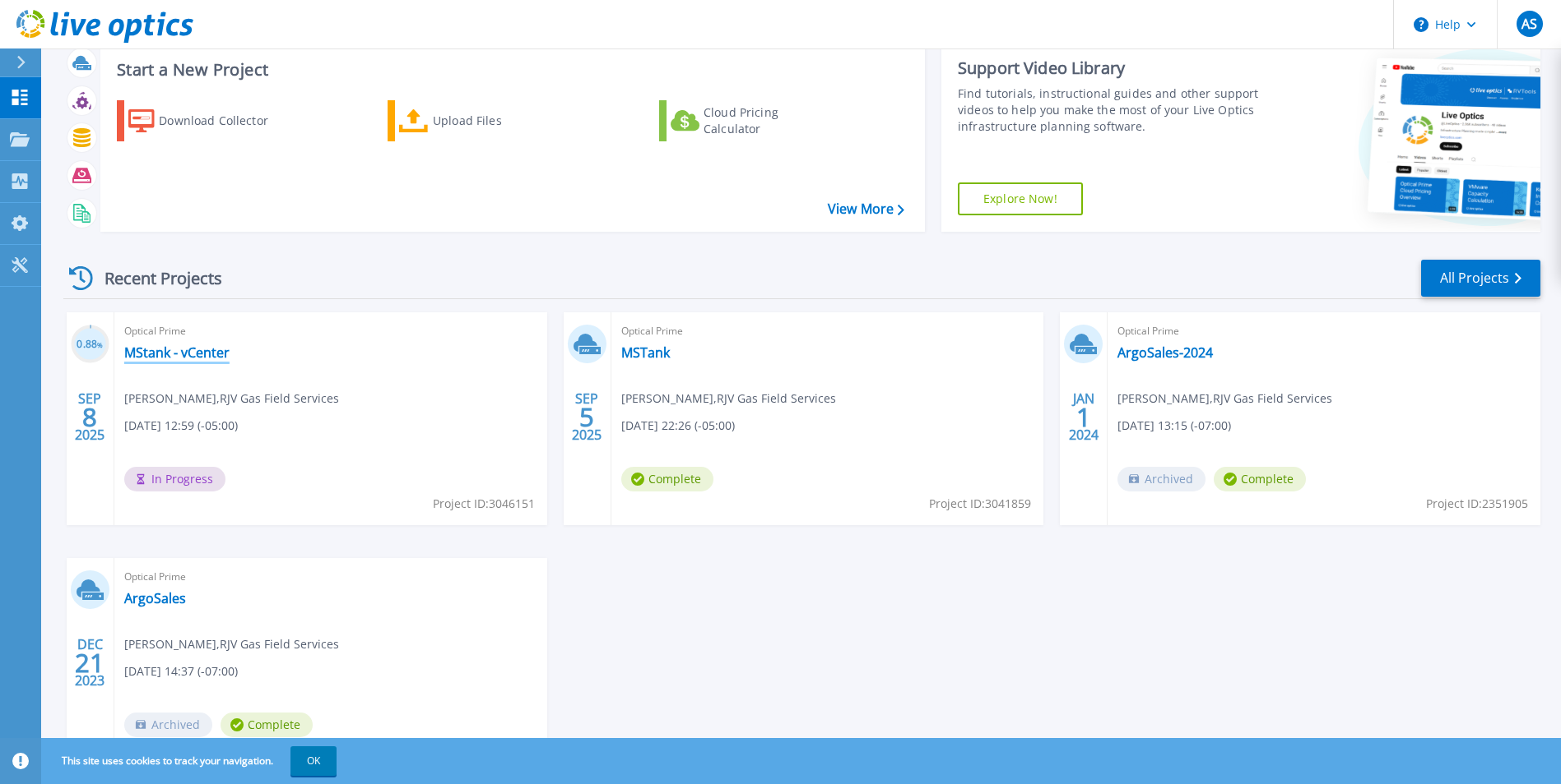
click at [229, 361] on link "MStank - vCenter" at bounding box center [177, 353] width 105 height 17
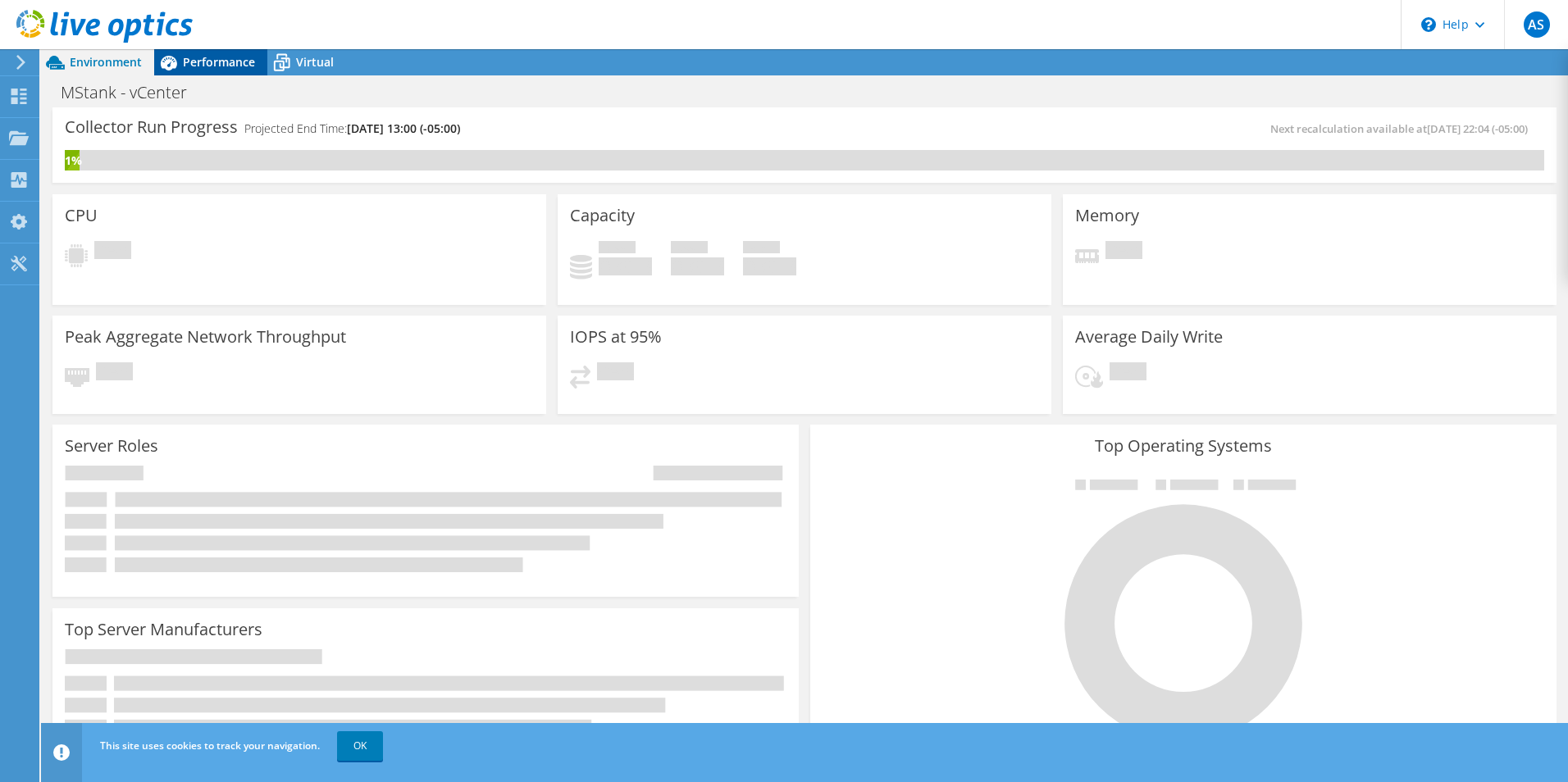
click at [226, 66] on span "Performance" at bounding box center [218, 62] width 72 height 16
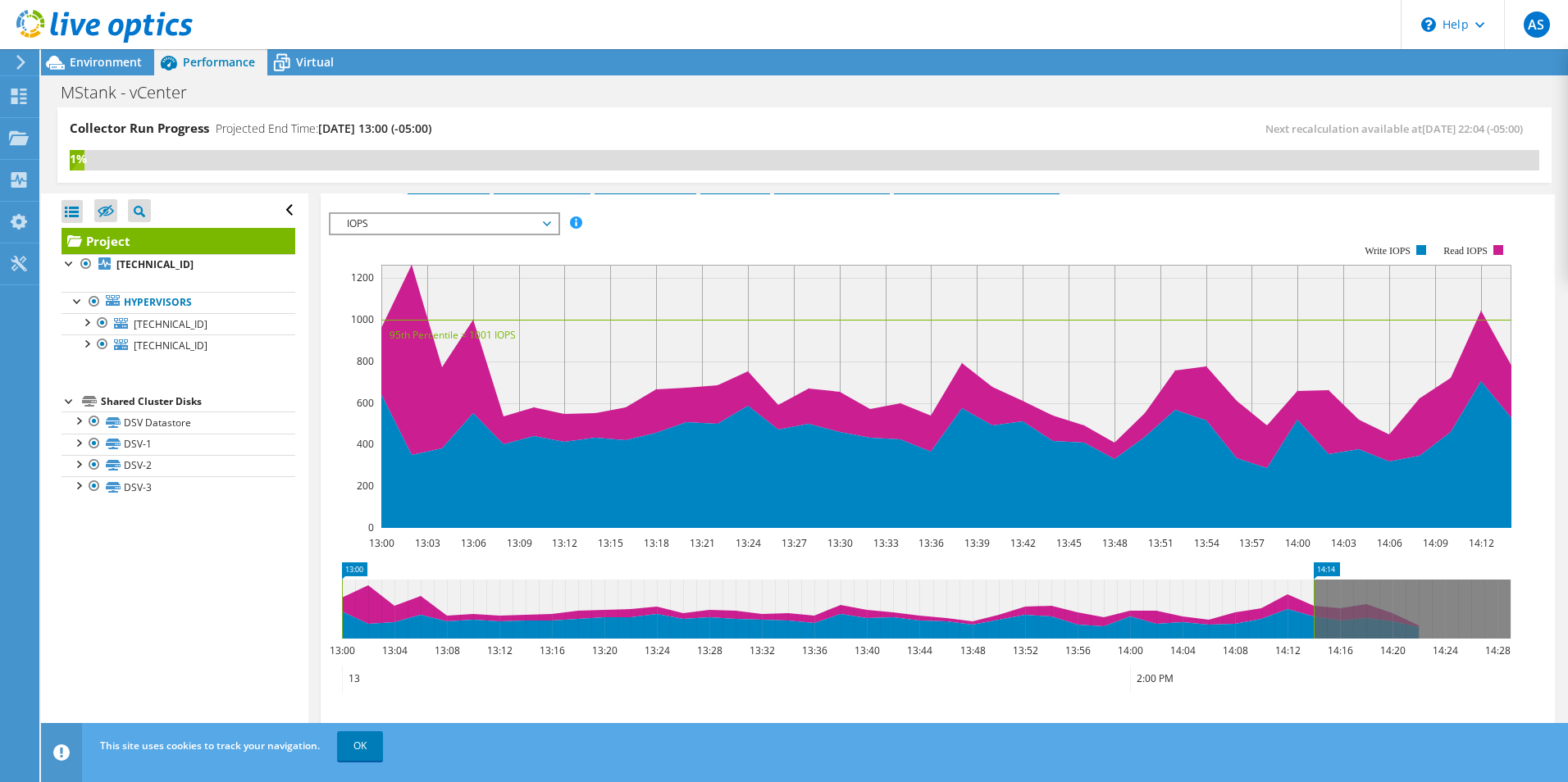
scroll to position [328, 0]
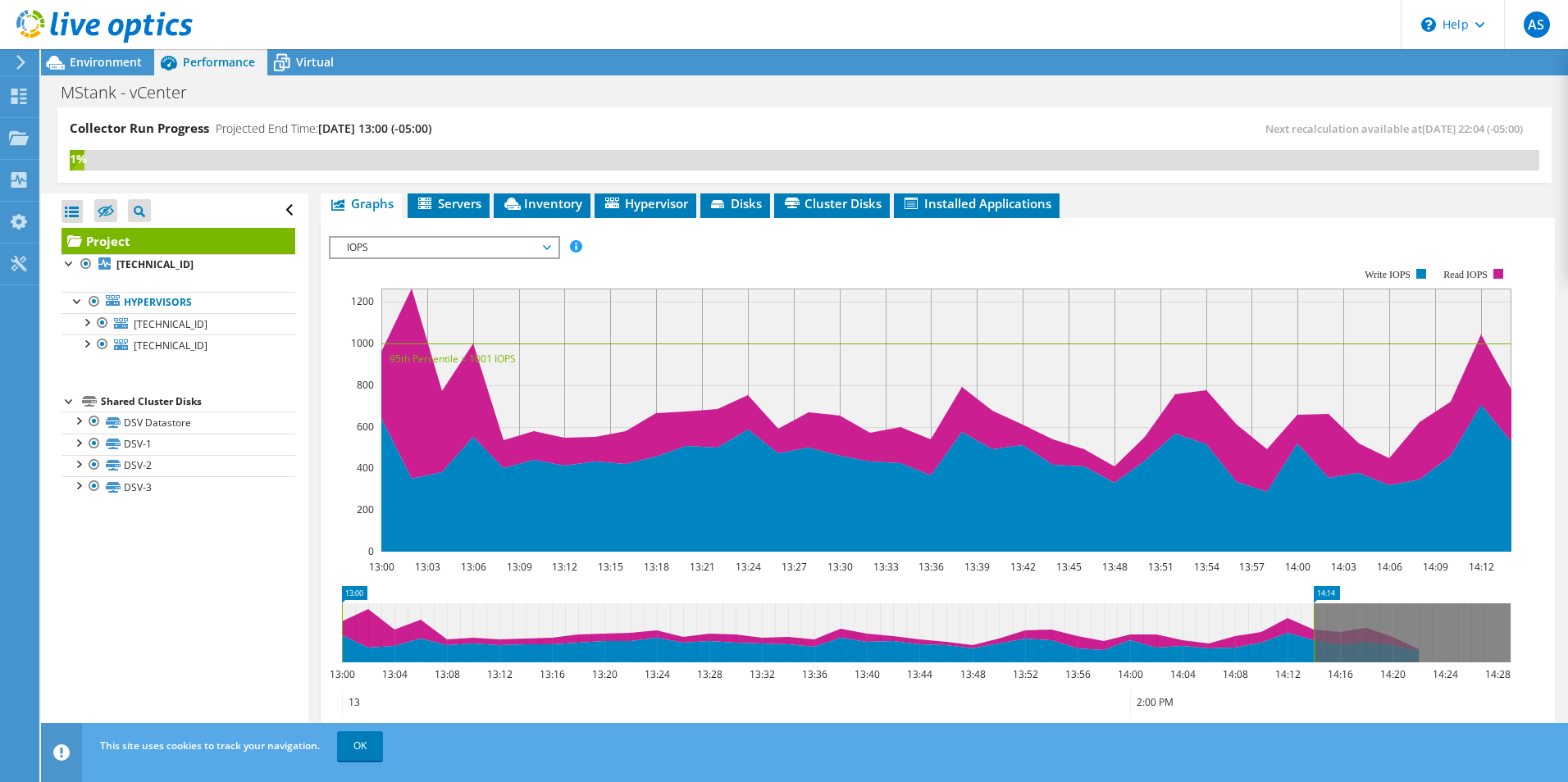
click at [472, 238] on span "IOPS" at bounding box center [444, 248] width 211 height 20
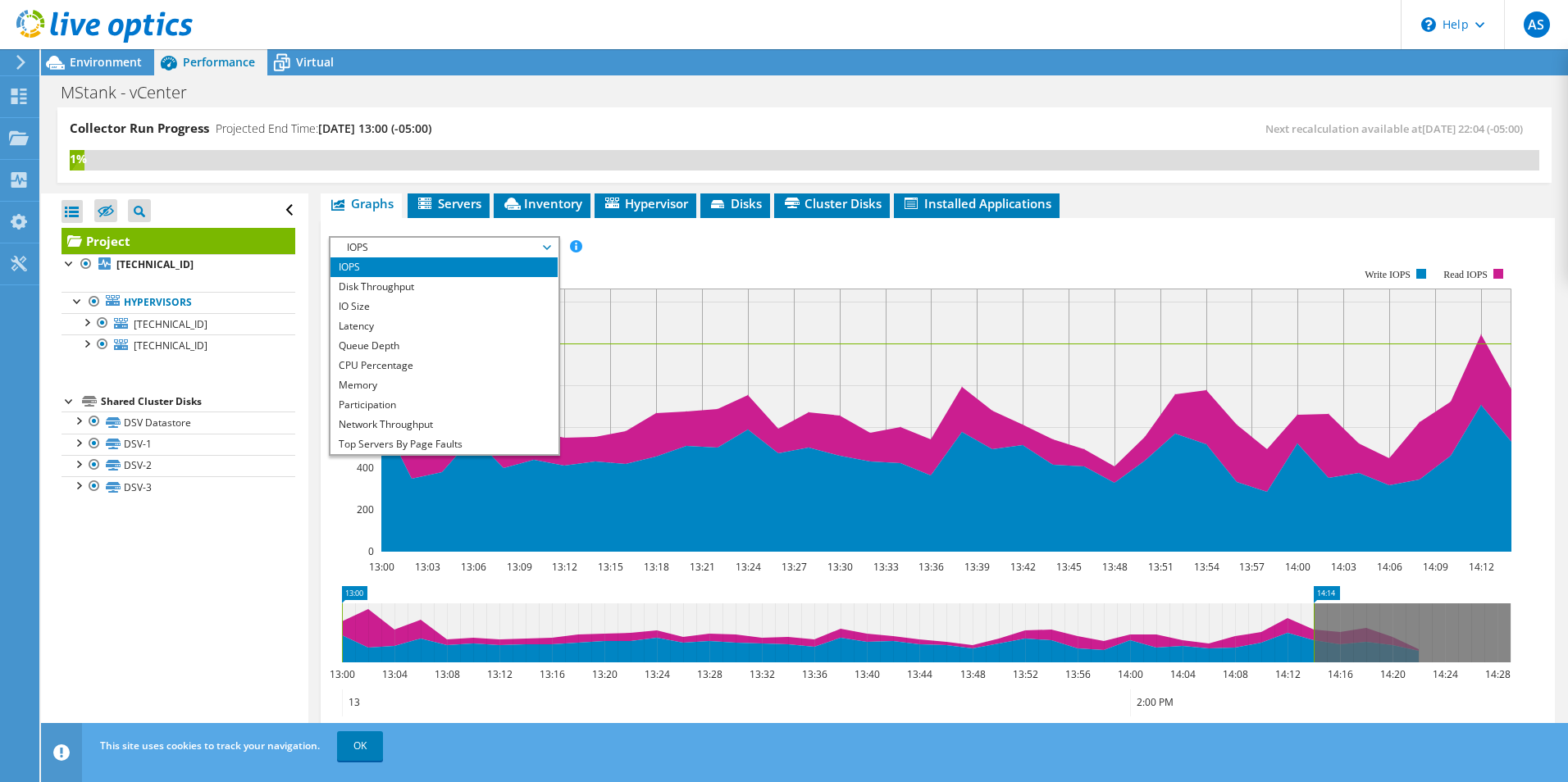
click at [472, 238] on span "IOPS" at bounding box center [444, 248] width 211 height 20
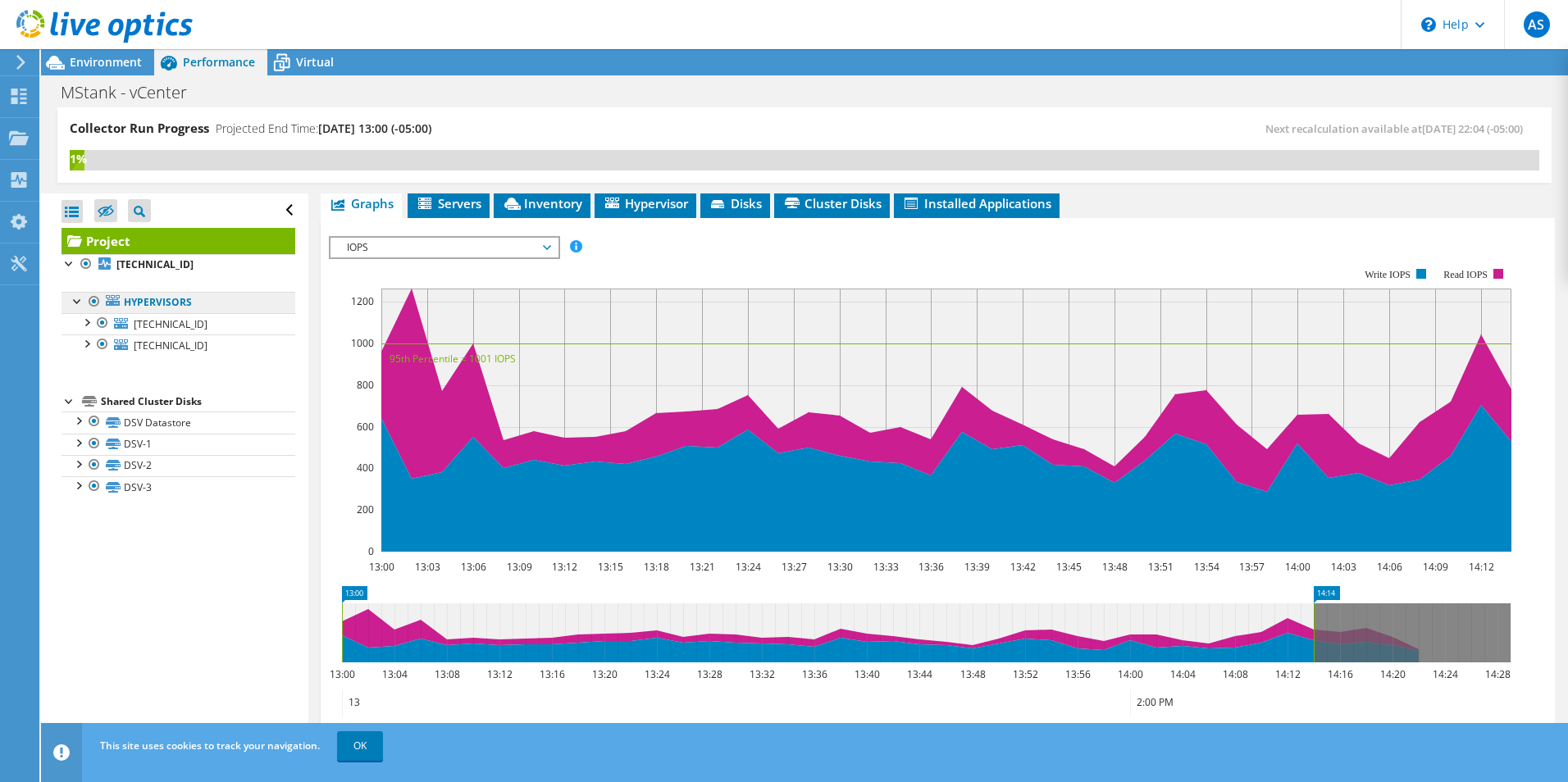
click at [170, 301] on link "Hypervisors" at bounding box center [178, 303] width 233 height 22
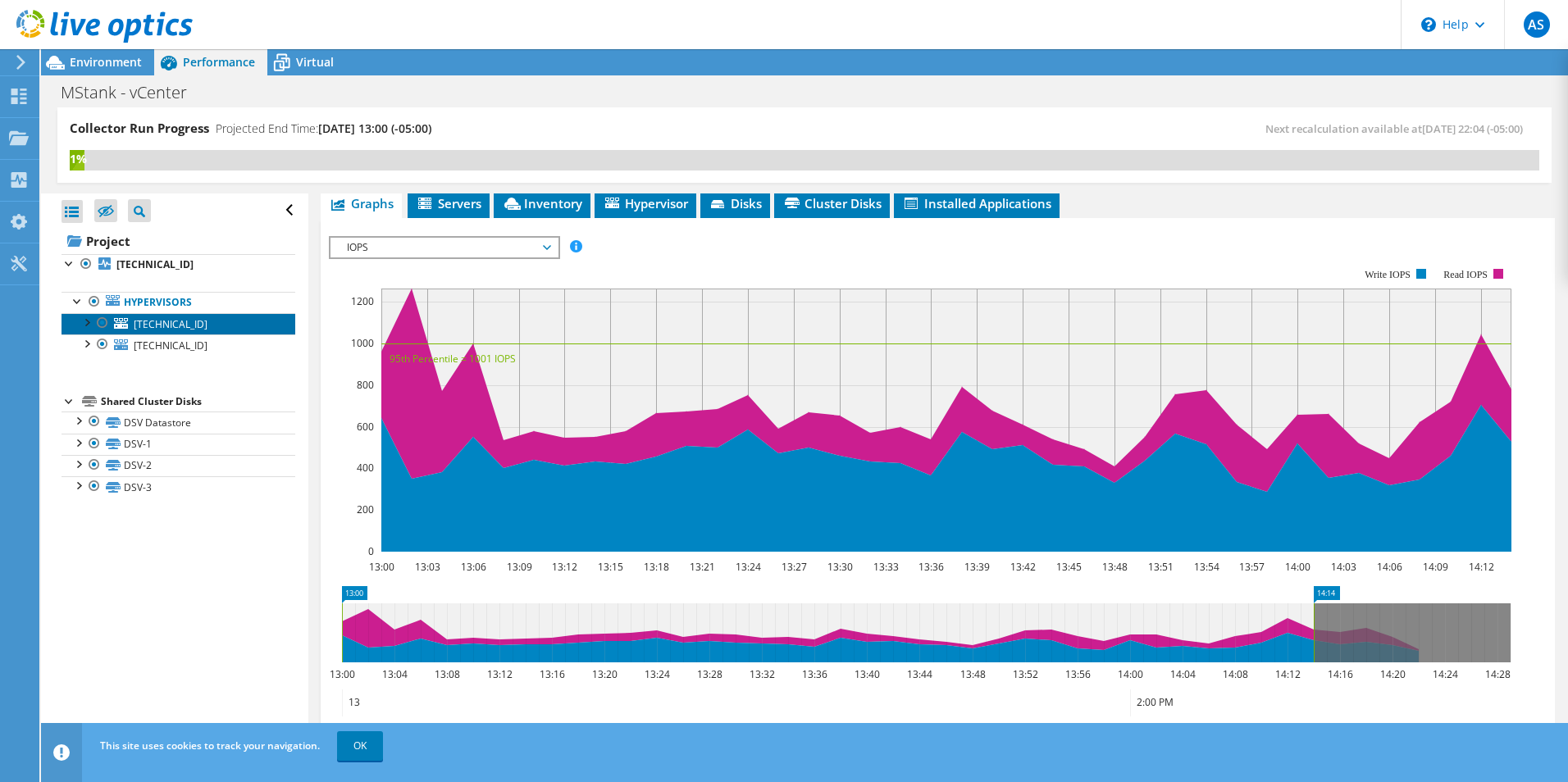
click at [190, 332] on link "172.16.10.41" at bounding box center [178, 324] width 233 height 22
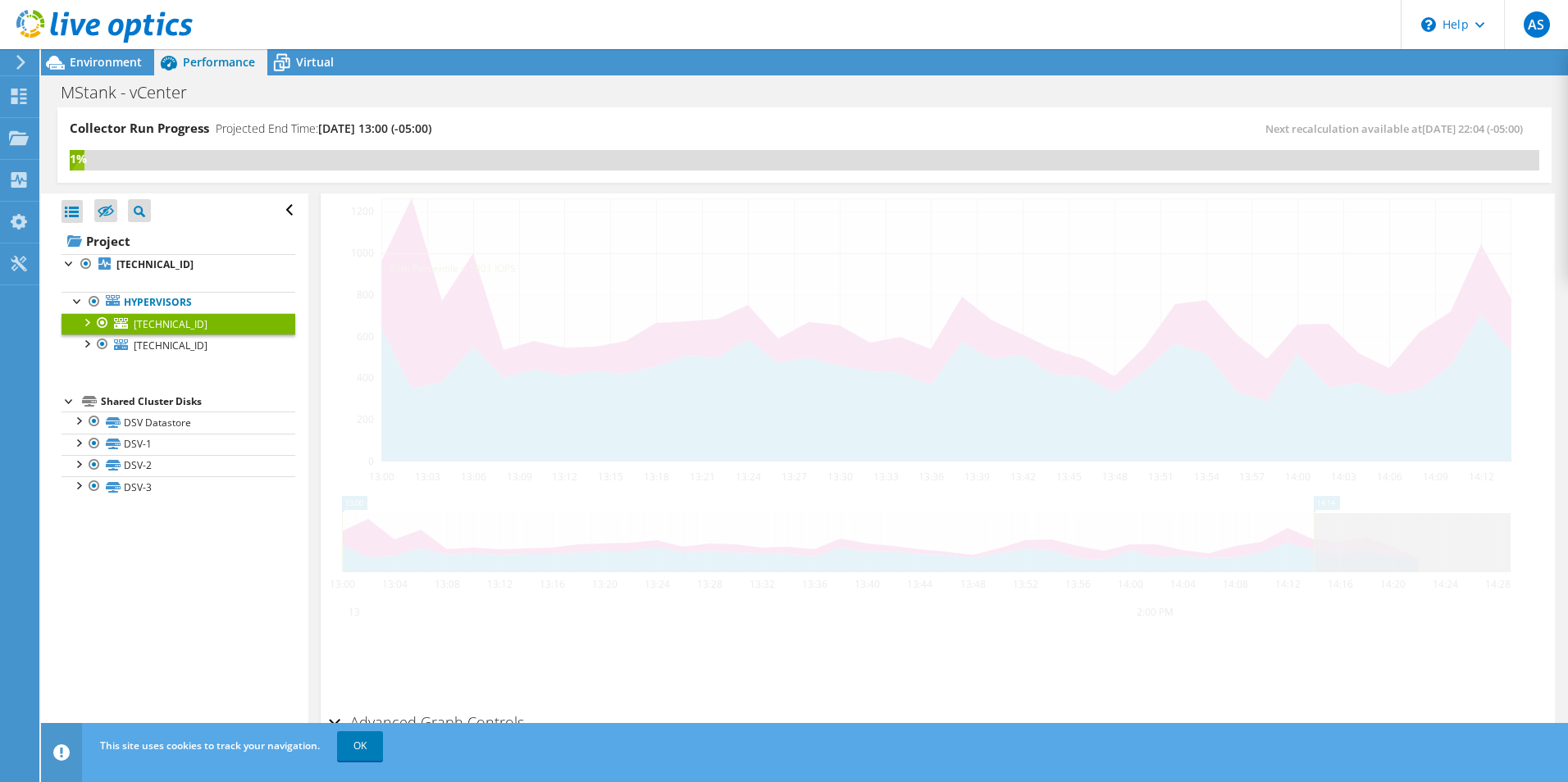
scroll to position [271, 0]
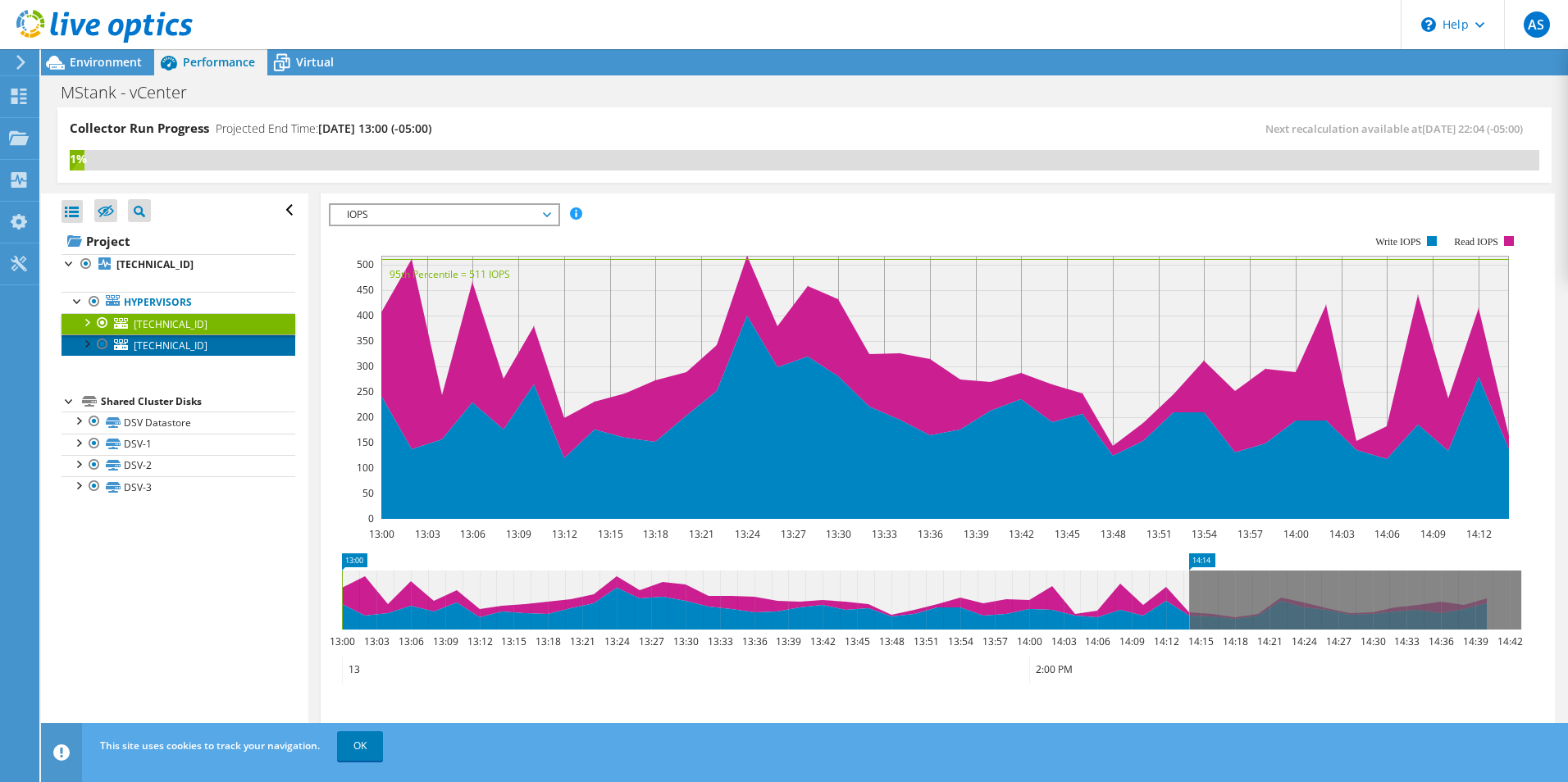
click at [210, 337] on link "172.16.10.40" at bounding box center [178, 345] width 233 height 22
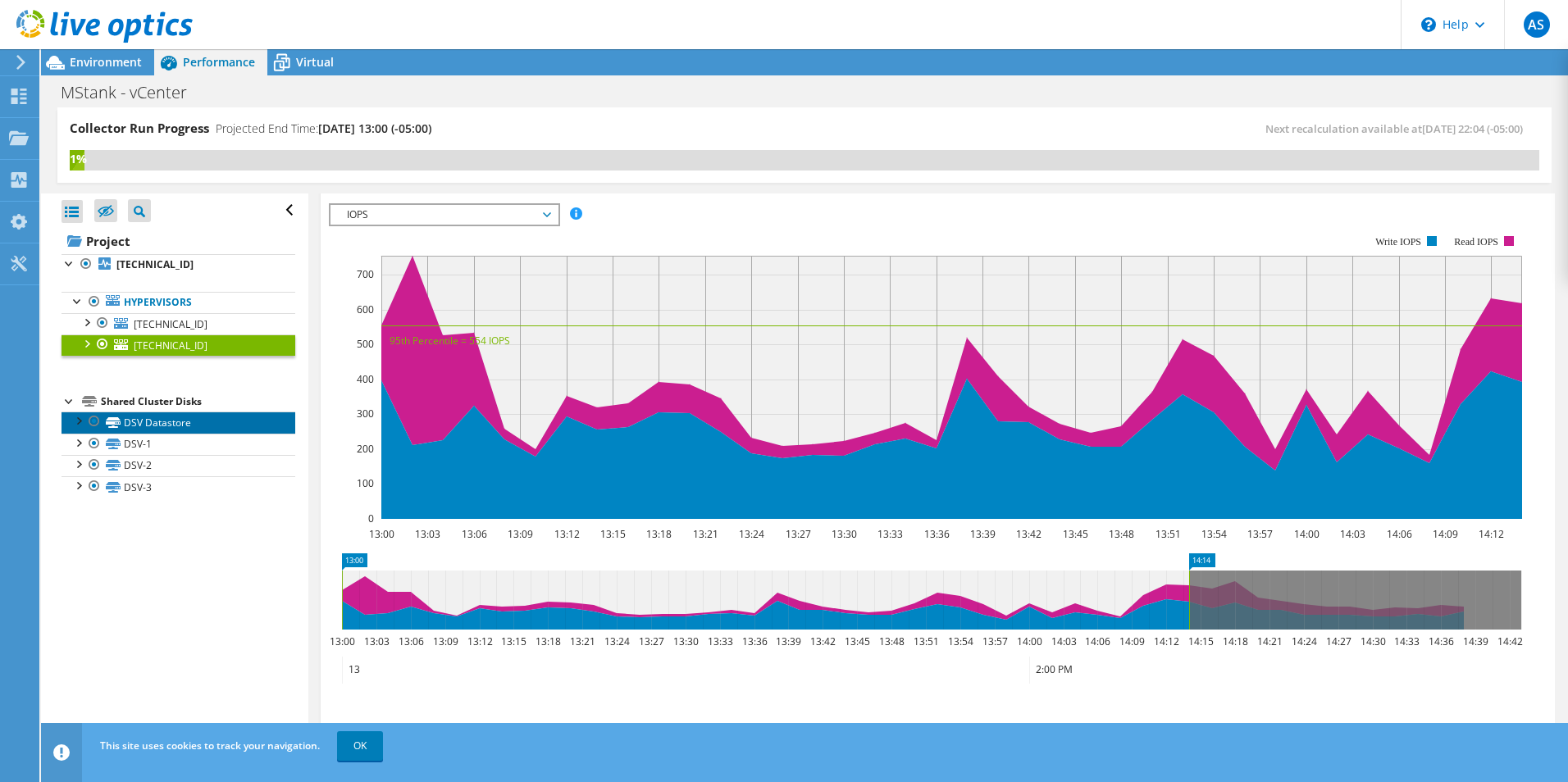
click at [167, 426] on link "DSV Datastore" at bounding box center [178, 422] width 233 height 22
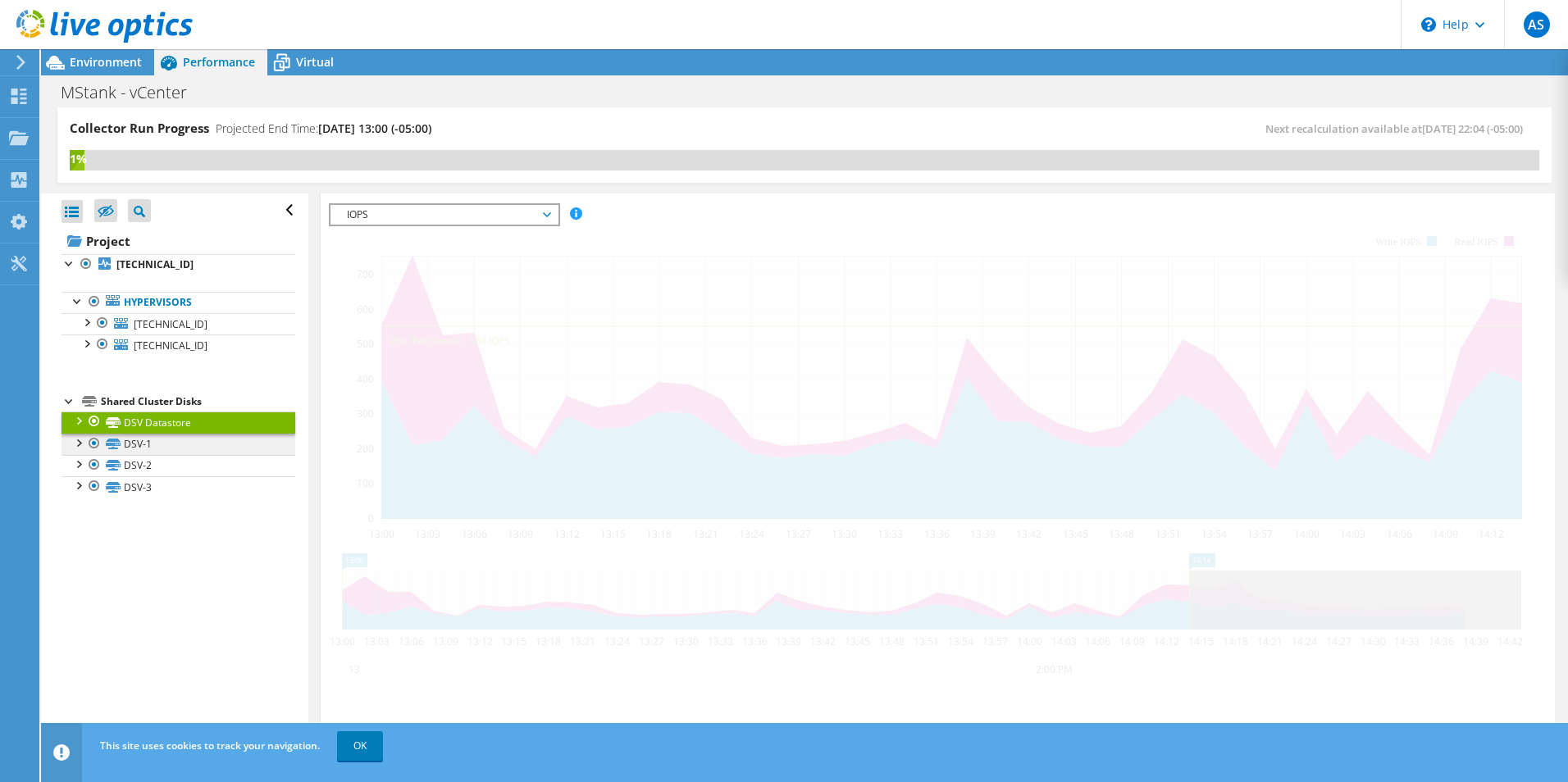
scroll to position [357, 0]
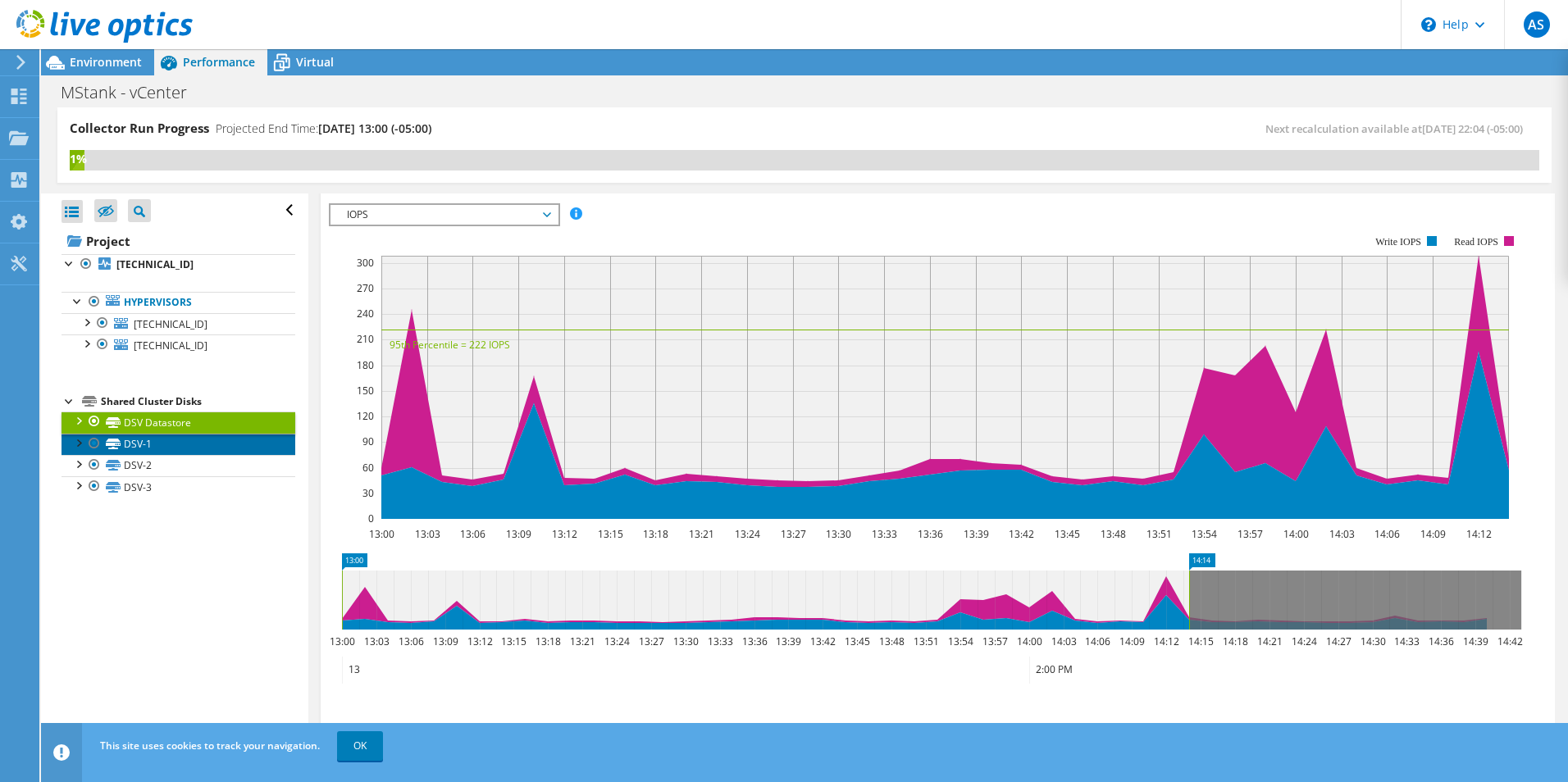
click at [163, 441] on link "DSV-1" at bounding box center [178, 445] width 233 height 22
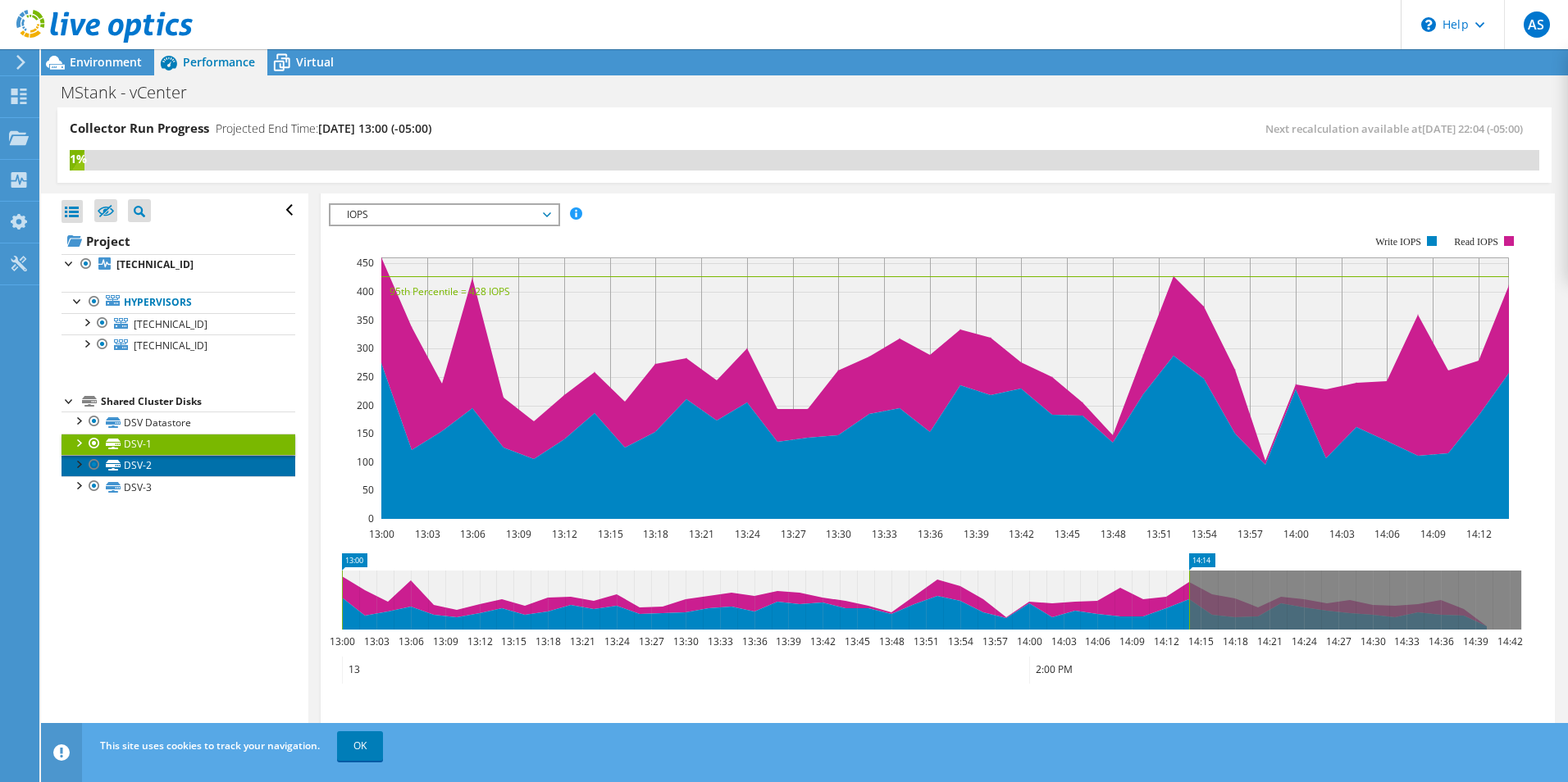
click at [159, 460] on link "DSV-2" at bounding box center [178, 466] width 233 height 22
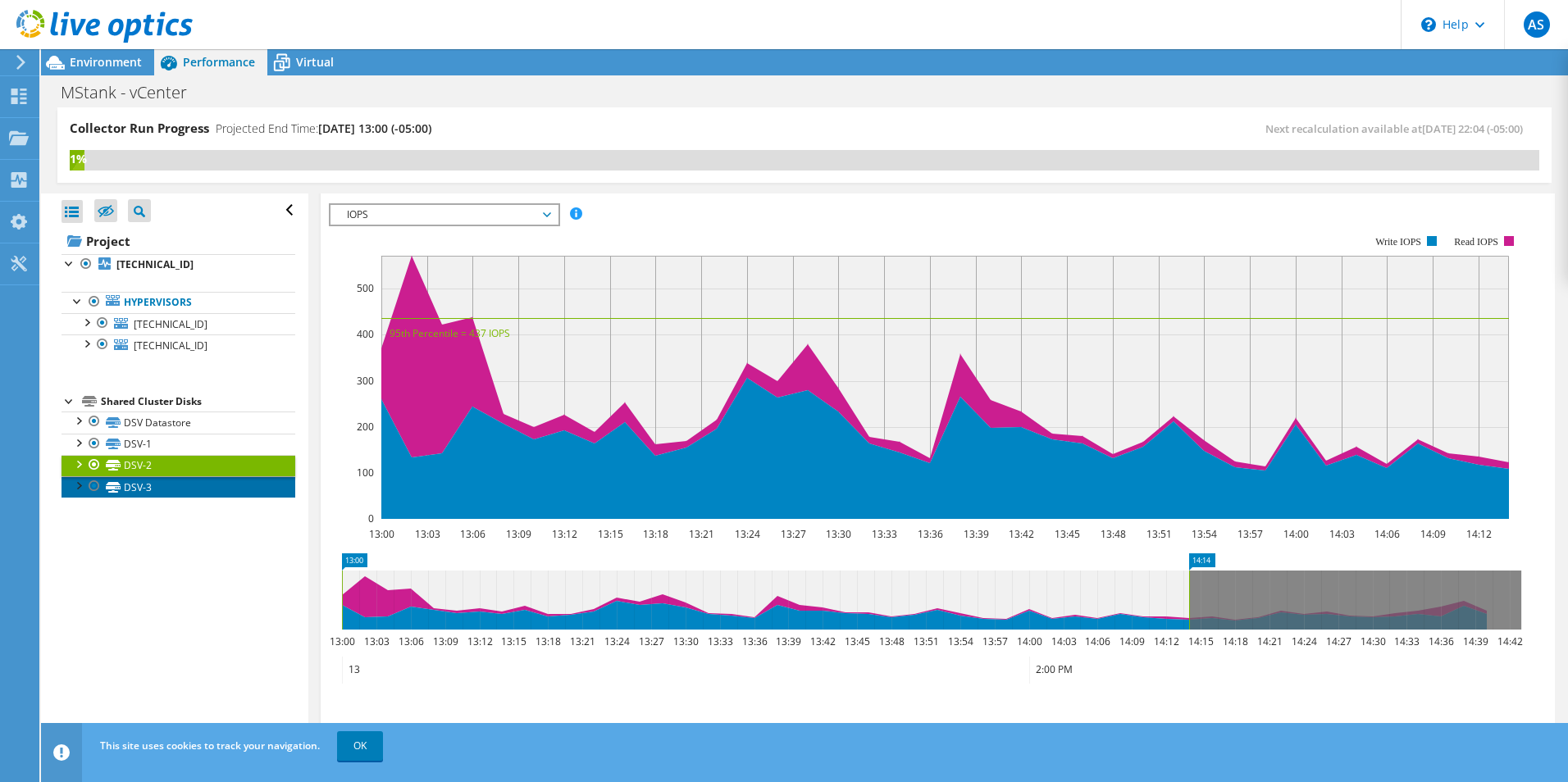
click at [163, 480] on link "DSV-3" at bounding box center [178, 487] width 233 height 22
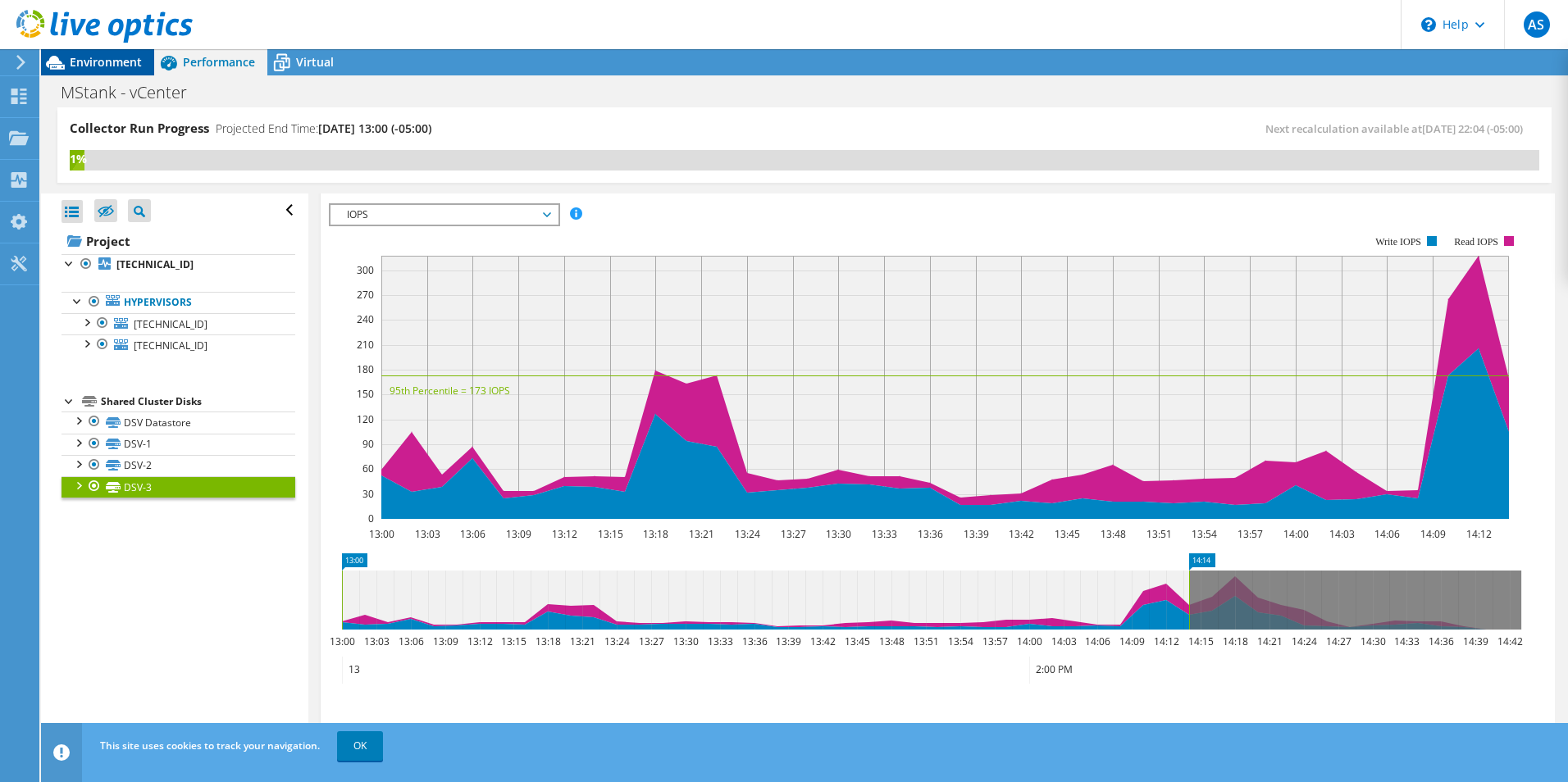
click at [128, 59] on span "Environment" at bounding box center [106, 62] width 72 height 16
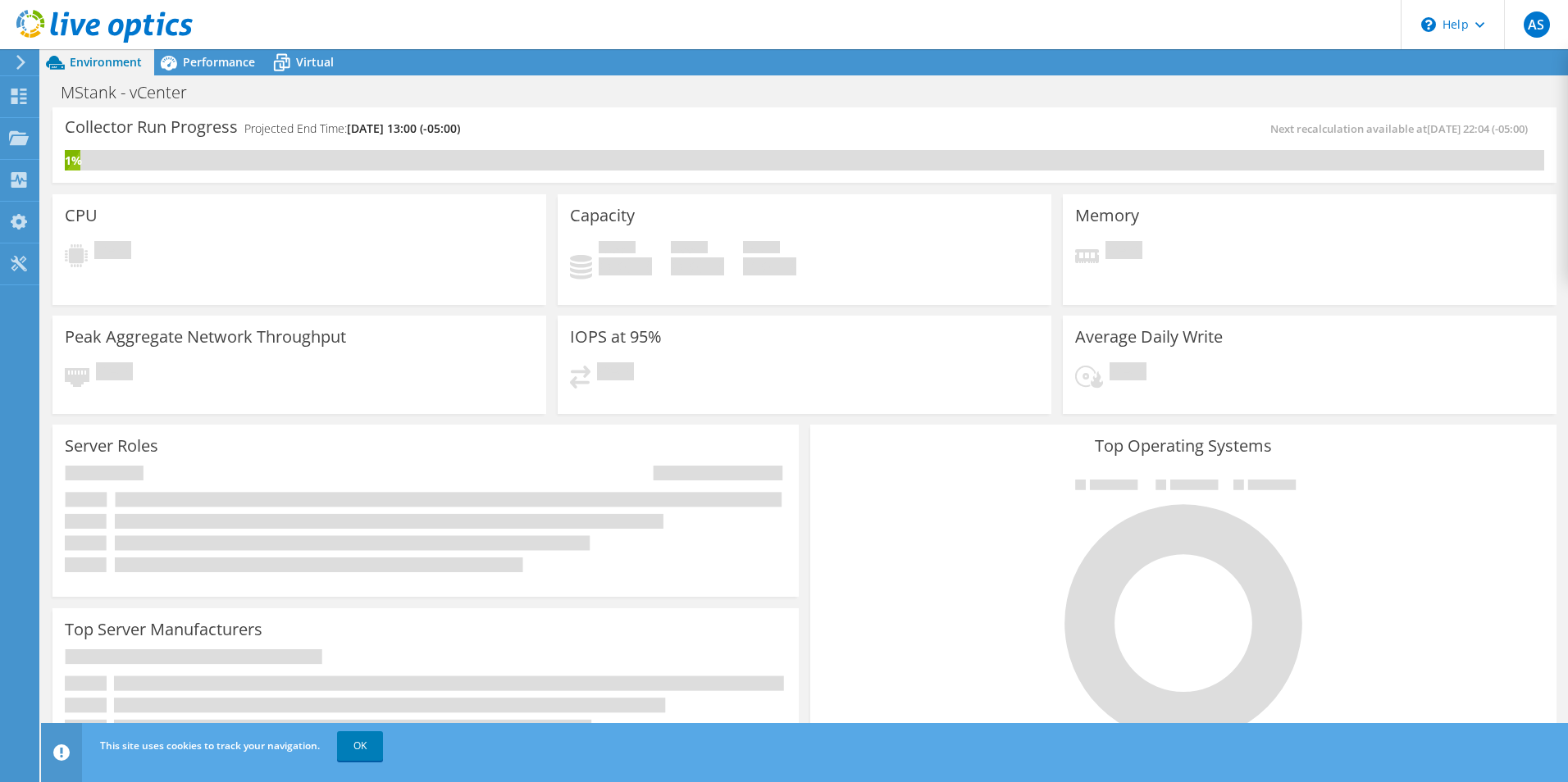
click at [238, 211] on div "CPU Pending" at bounding box center [299, 250] width 493 height 111
